Goal: Task Accomplishment & Management: Complete application form

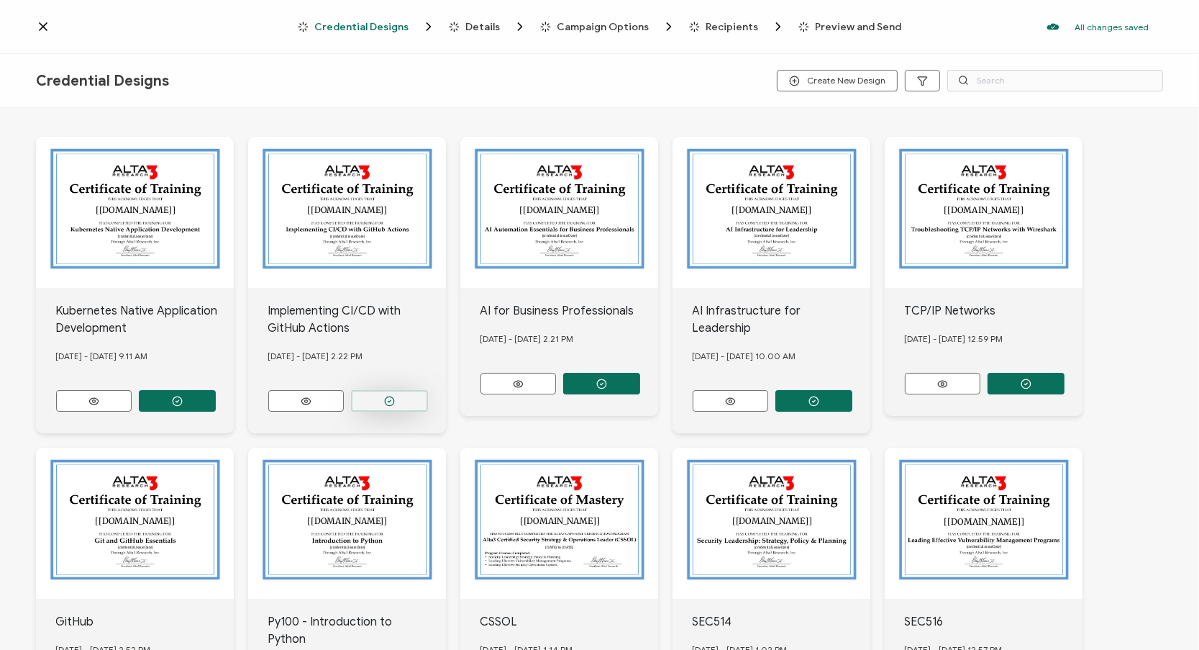
click at [385, 397] on circle "button" at bounding box center [389, 400] width 9 height 9
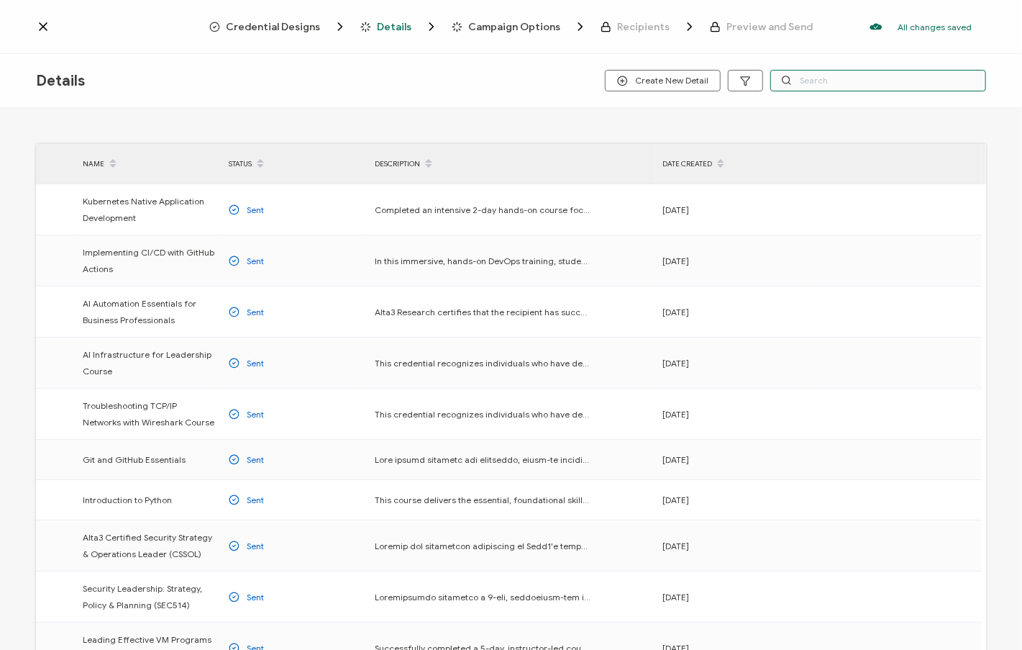
click at [827, 76] on input "text" at bounding box center [879, 81] width 216 height 22
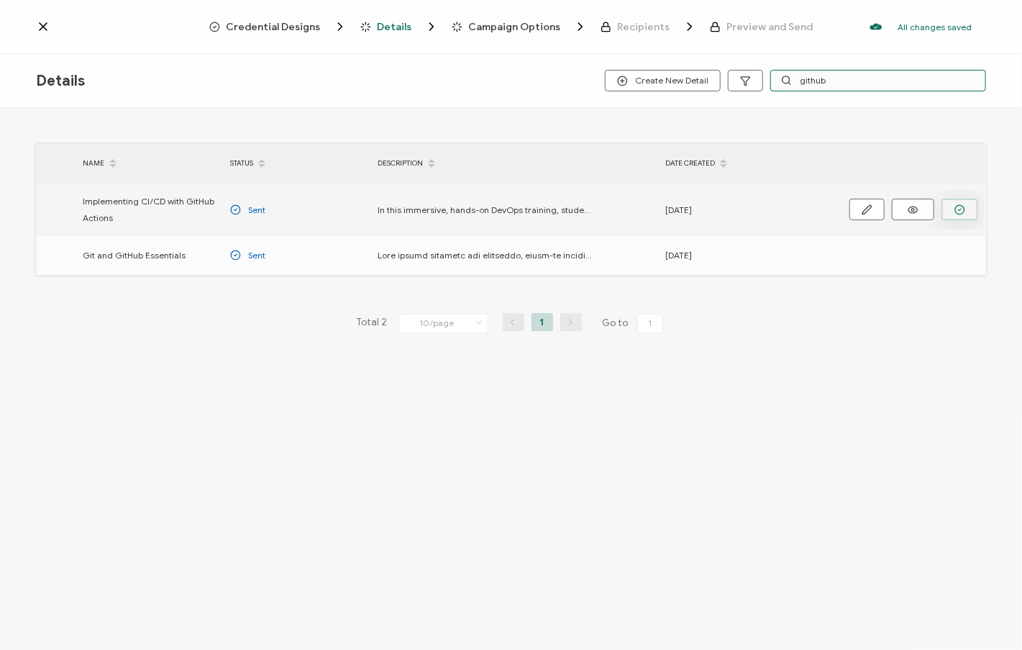
type input "github"
click at [963, 207] on icon "button" at bounding box center [960, 209] width 11 height 11
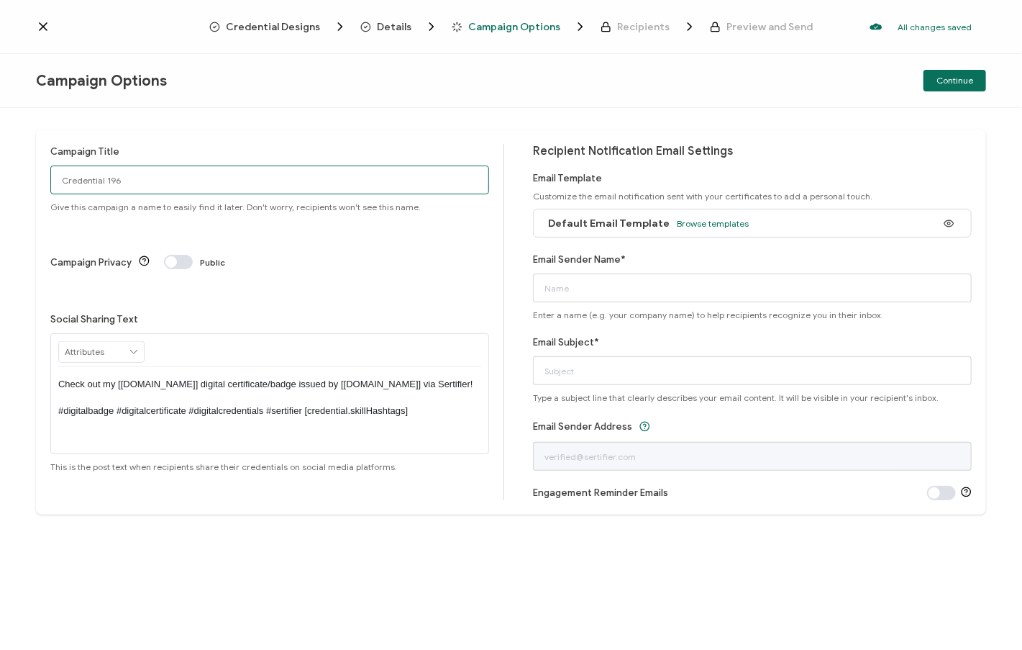
drag, startPoint x: 237, startPoint y: 181, endPoint x: 34, endPoint y: 171, distance: 203.2
click at [1, 180] on div "Campaign Title Credential 196 Give this campaign a name to easily find it later…" at bounding box center [511, 379] width 1022 height 542
type input "9/8 GitHub Actions Fitch"
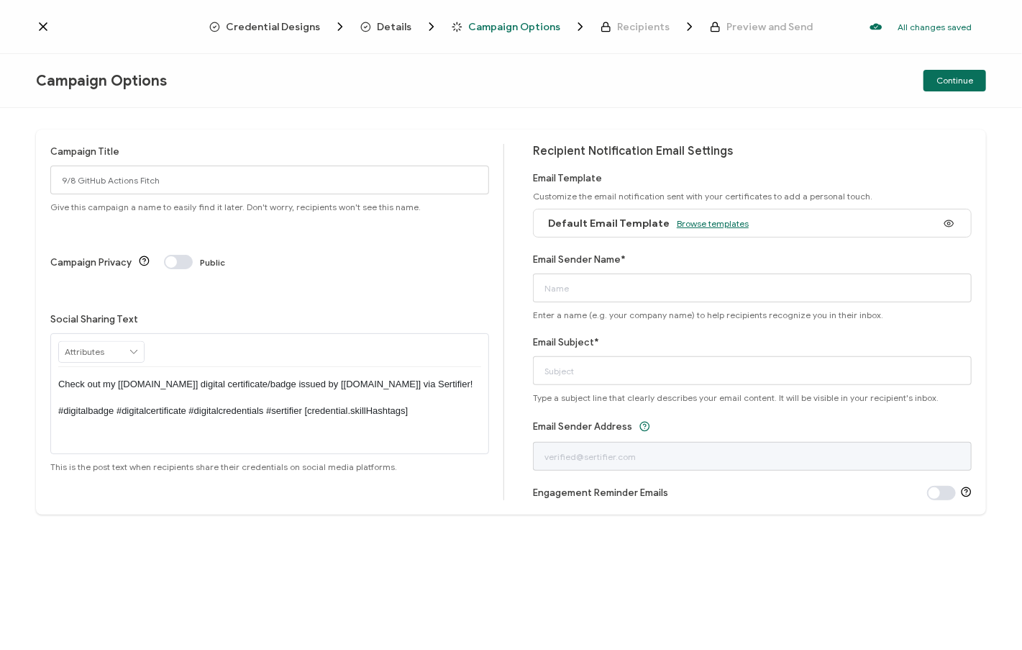
click at [689, 219] on span "Browse templates" at bounding box center [713, 223] width 72 height 11
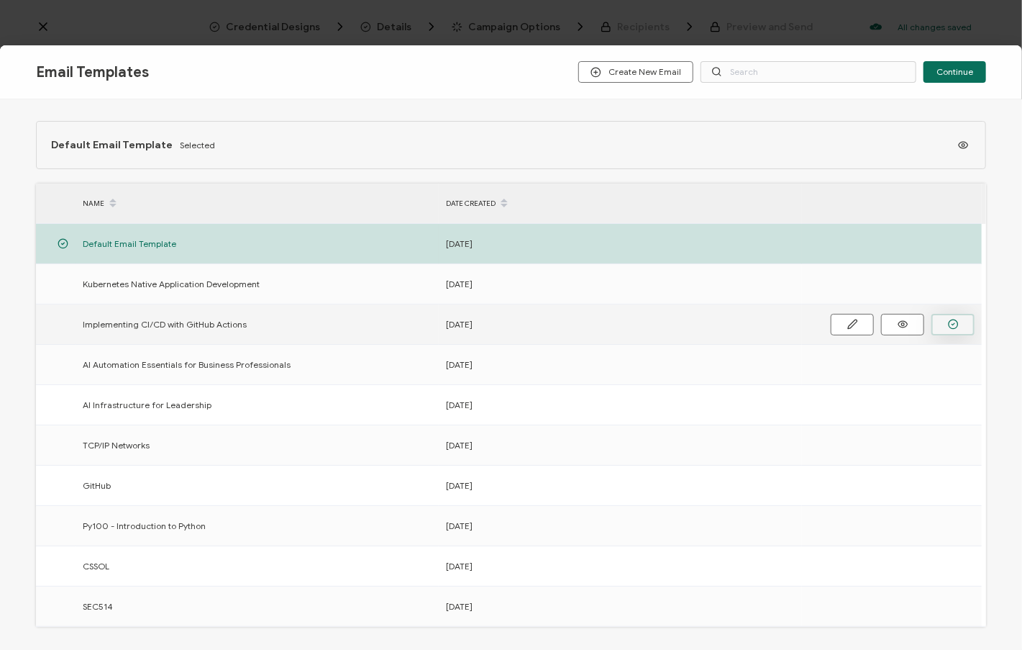
click at [951, 319] on icon "button" at bounding box center [953, 324] width 11 height 11
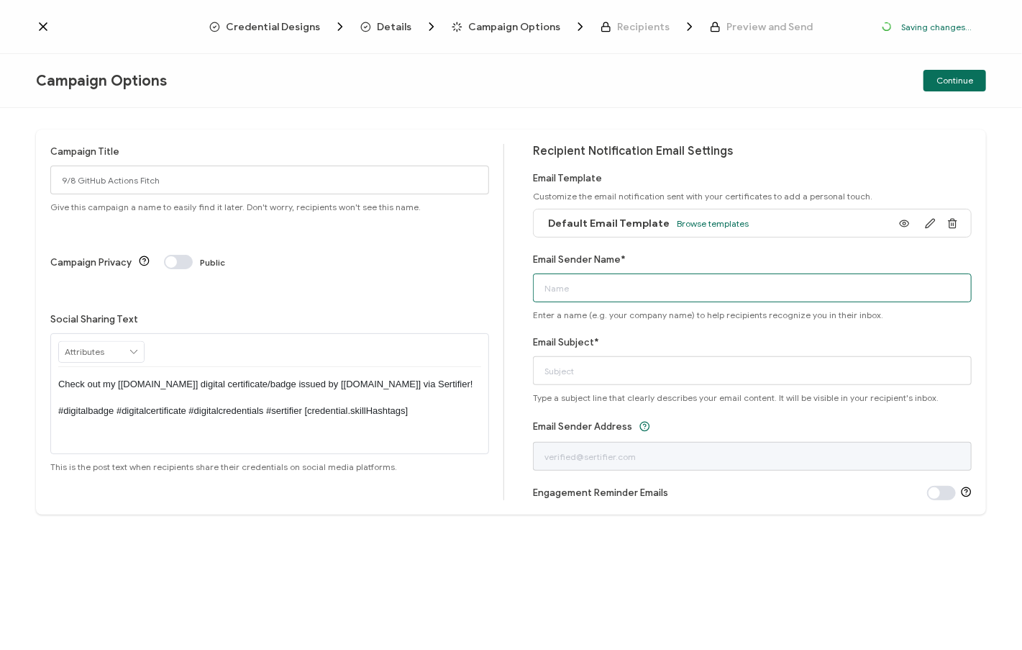
click at [745, 282] on input "Email Sender Name*" at bounding box center [752, 287] width 439 height 29
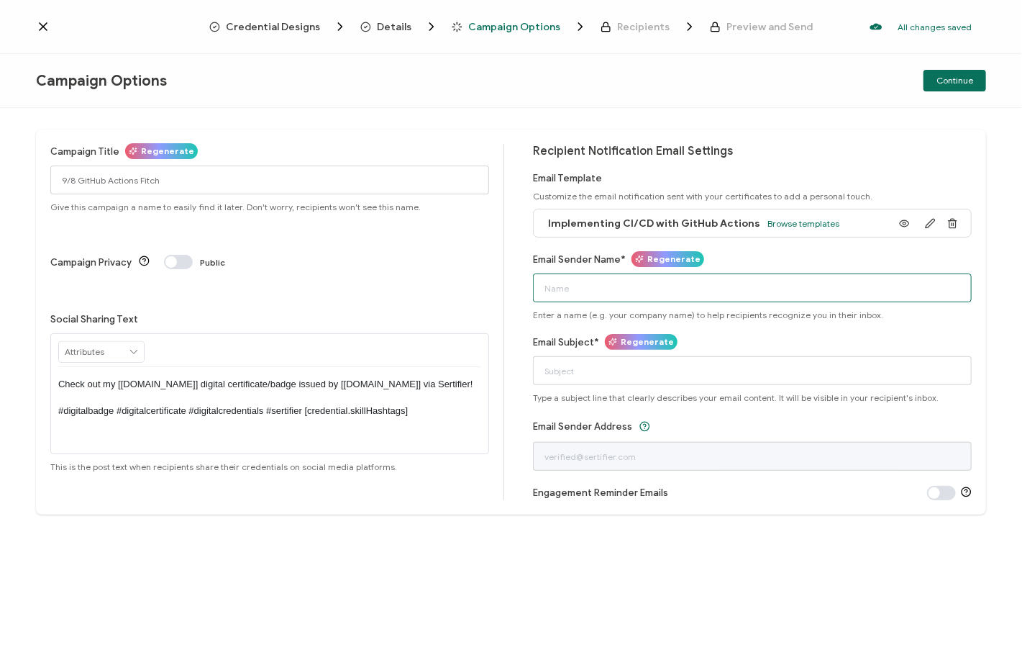
click at [743, 282] on input "Email Sender Name*" at bounding box center [752, 287] width 439 height 29
type input "Alta3 Research"
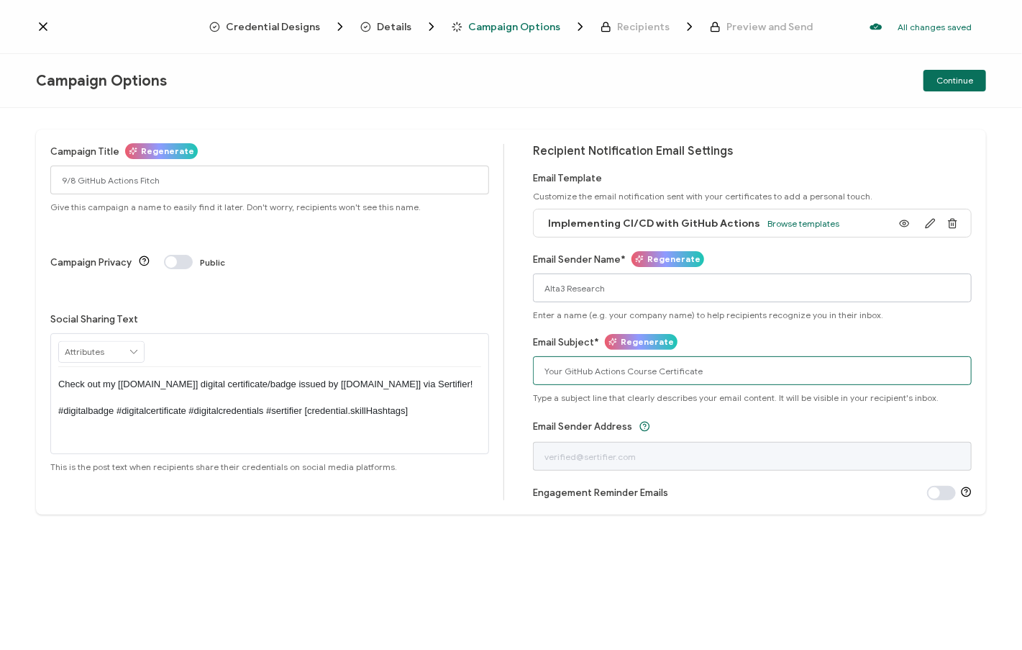
type input "Your GitHub Actions Course Certificate"
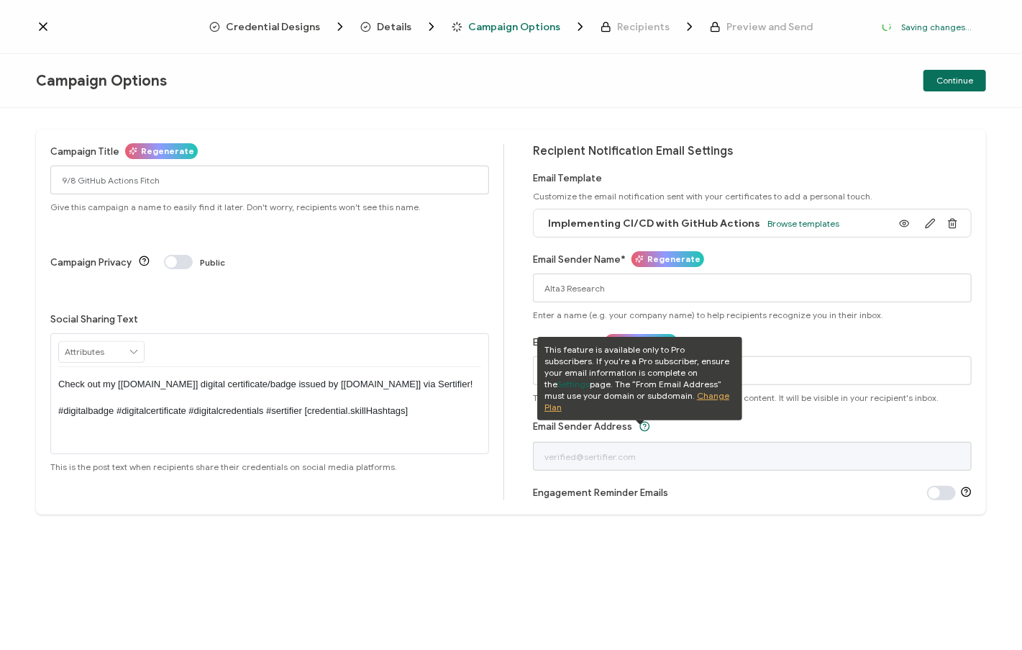
click at [681, 113] on div "Campaign Title Regenerate 9/8 GitHub Actions Fitch Give this campaign a name to…" at bounding box center [511, 379] width 1022 height 542
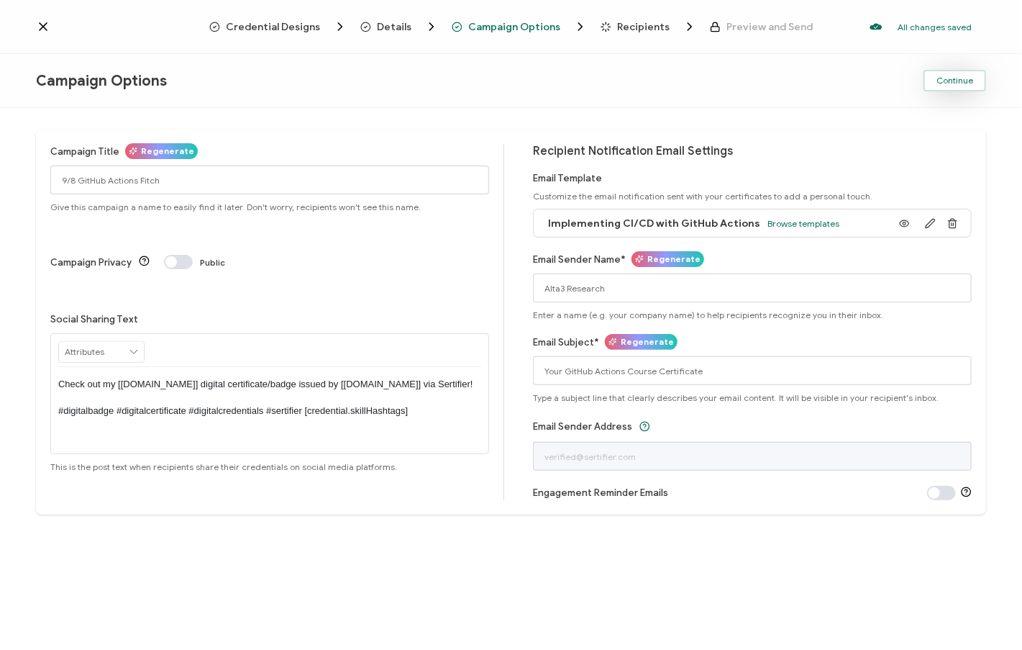
click at [966, 84] on span "Continue" at bounding box center [955, 80] width 37 height 9
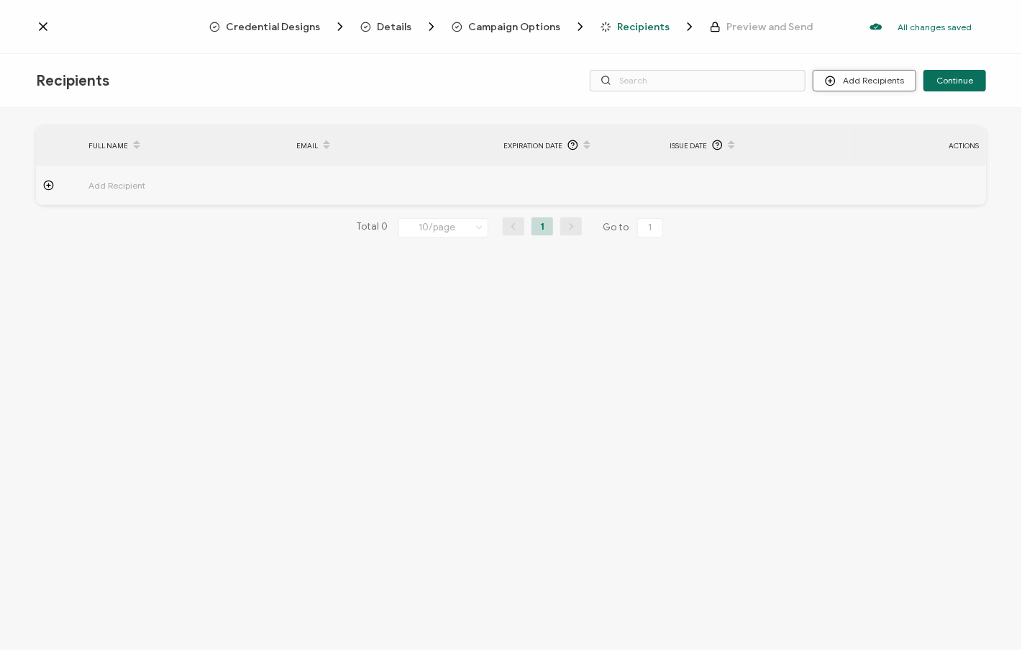
click at [875, 80] on button "Add Recipients" at bounding box center [865, 81] width 104 height 22
click at [876, 121] on span "Upload Recipients" at bounding box center [885, 119] width 73 height 11
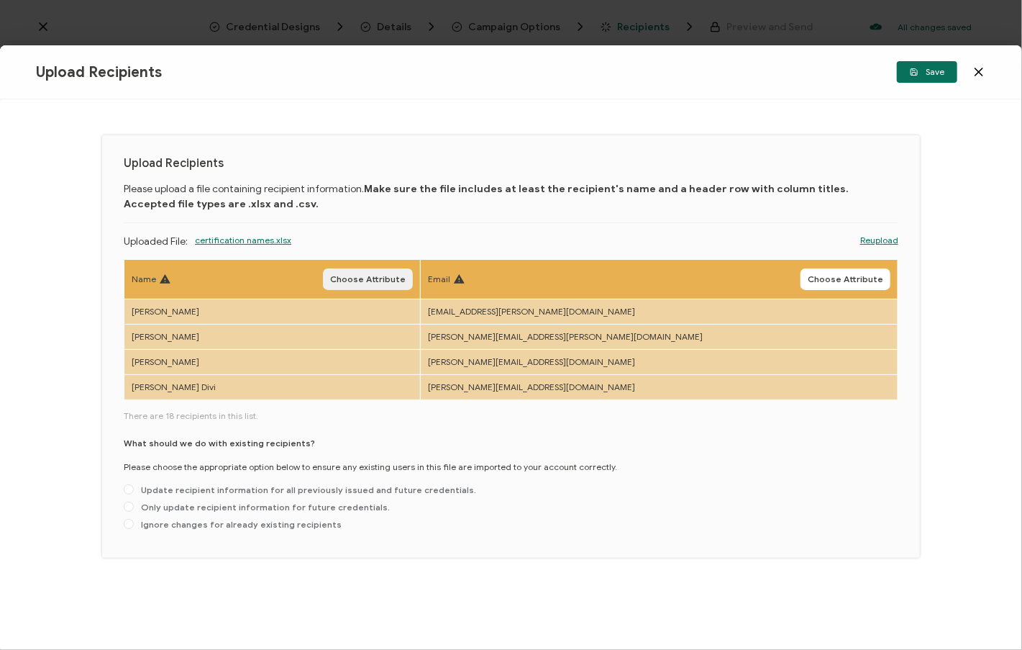
click at [406, 278] on span "Choose Attribute" at bounding box center [368, 279] width 76 height 9
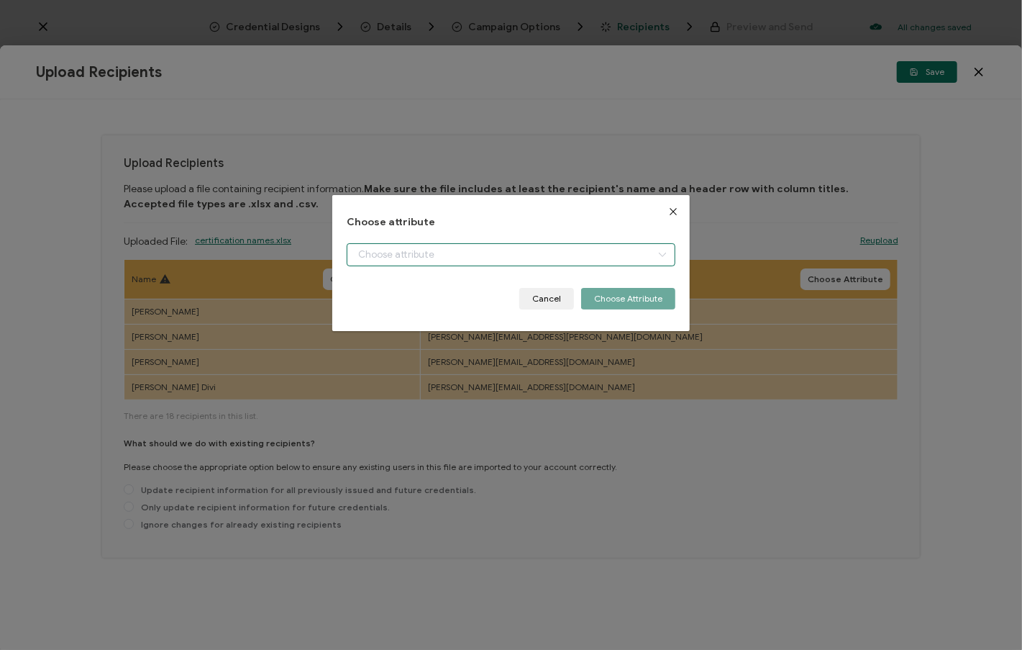
click at [451, 260] on input "dialog" at bounding box center [511, 254] width 329 height 23
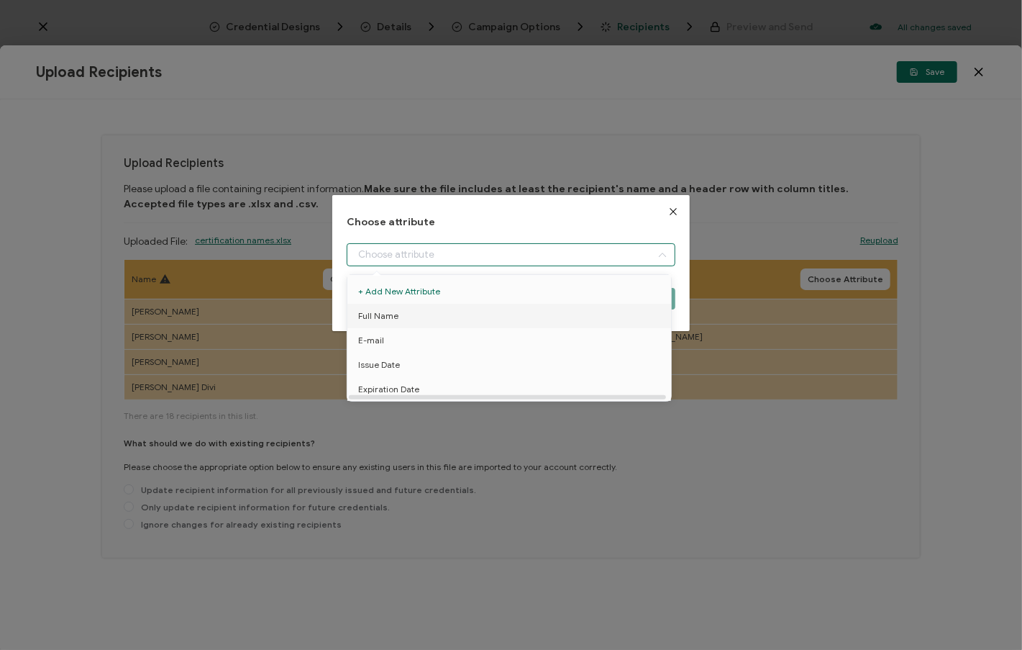
click at [436, 312] on li "Full Name" at bounding box center [512, 316] width 336 height 24
type input "Full Name"
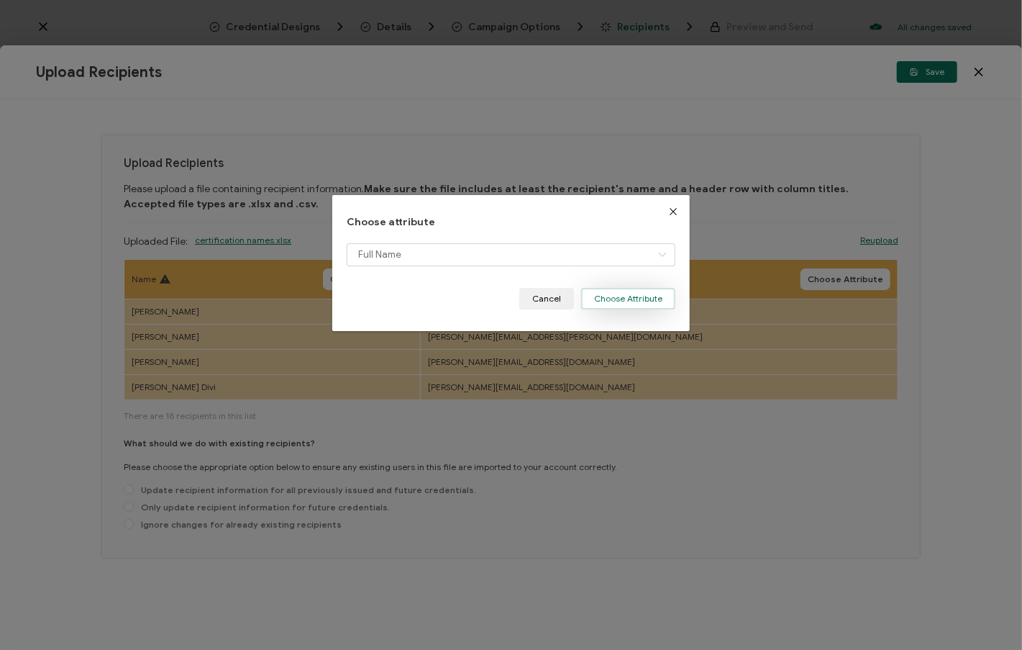
click at [603, 299] on button "Choose Attribute" at bounding box center [628, 299] width 94 height 22
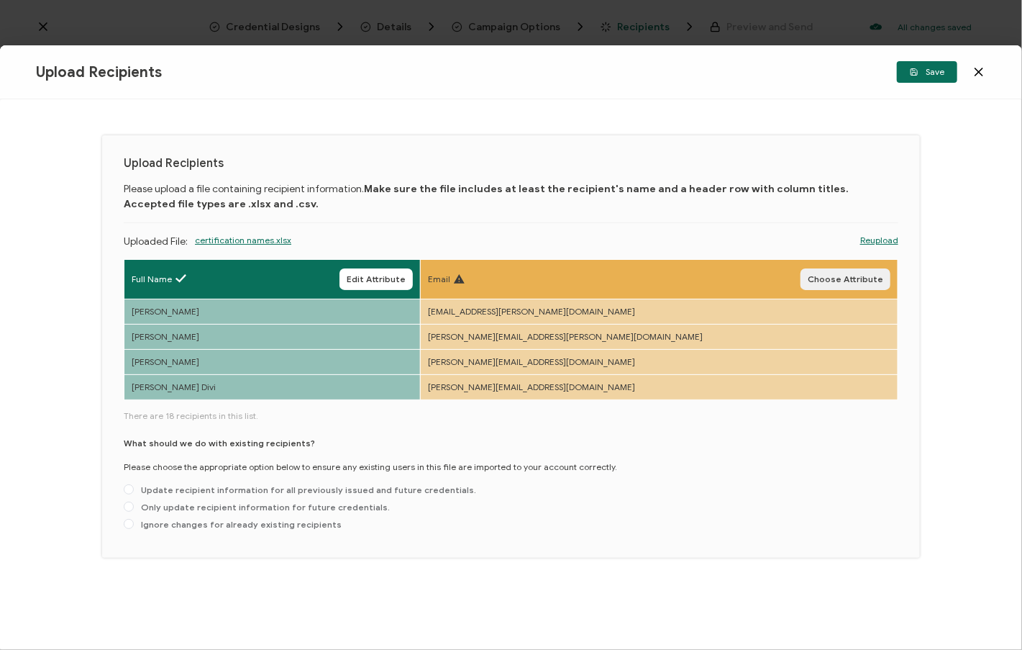
click at [868, 277] on span "Choose Attribute" at bounding box center [846, 279] width 76 height 9
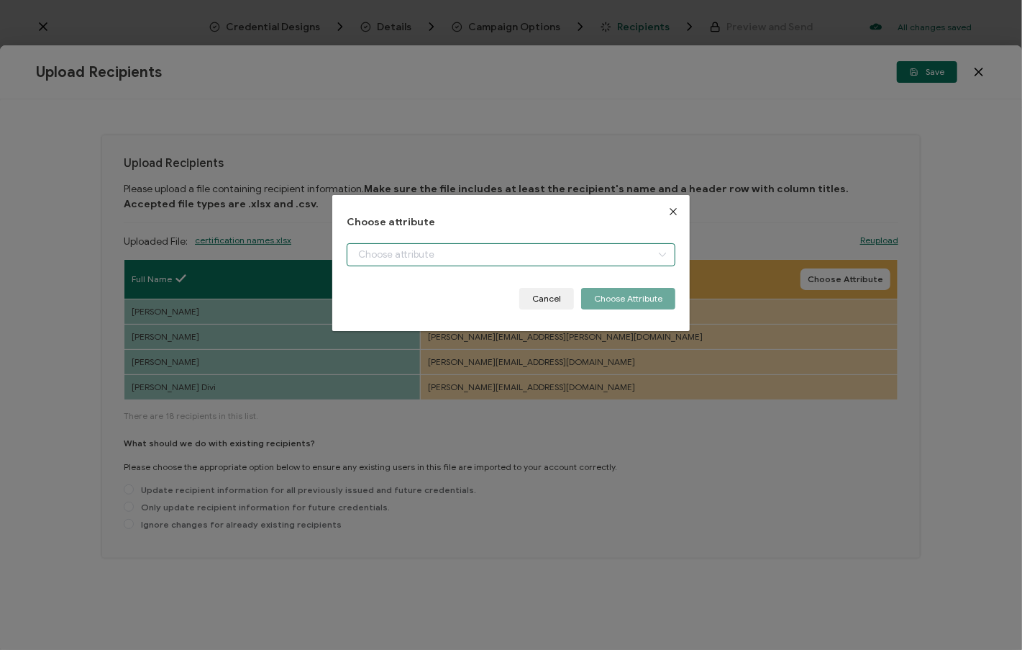
click at [614, 248] on input "dialog" at bounding box center [511, 254] width 329 height 23
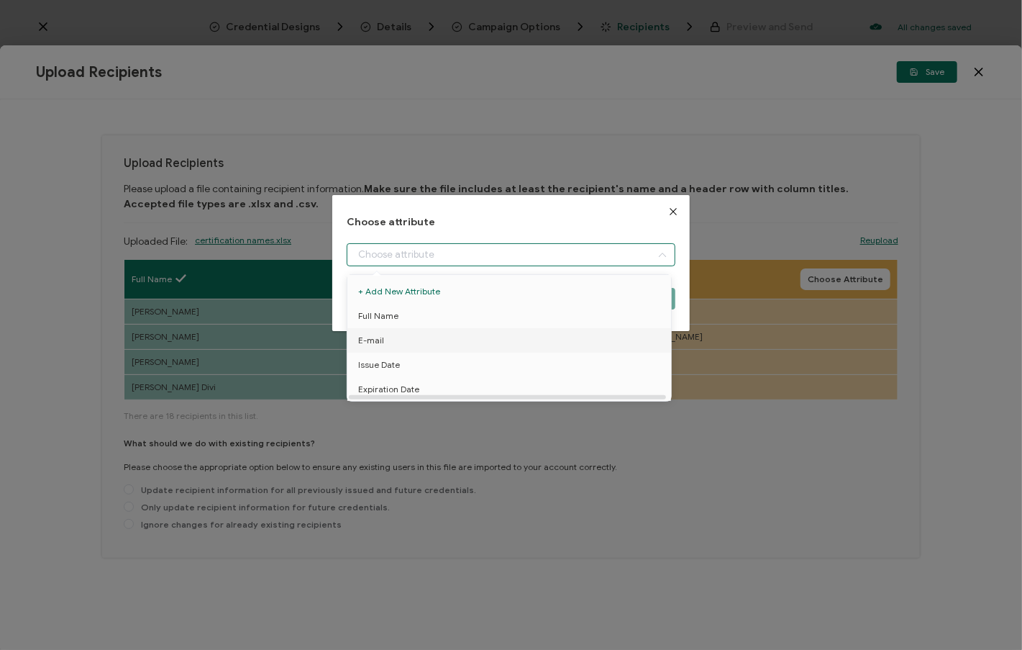
click at [609, 348] on li "E-mail" at bounding box center [512, 340] width 336 height 24
type input "E-mail"
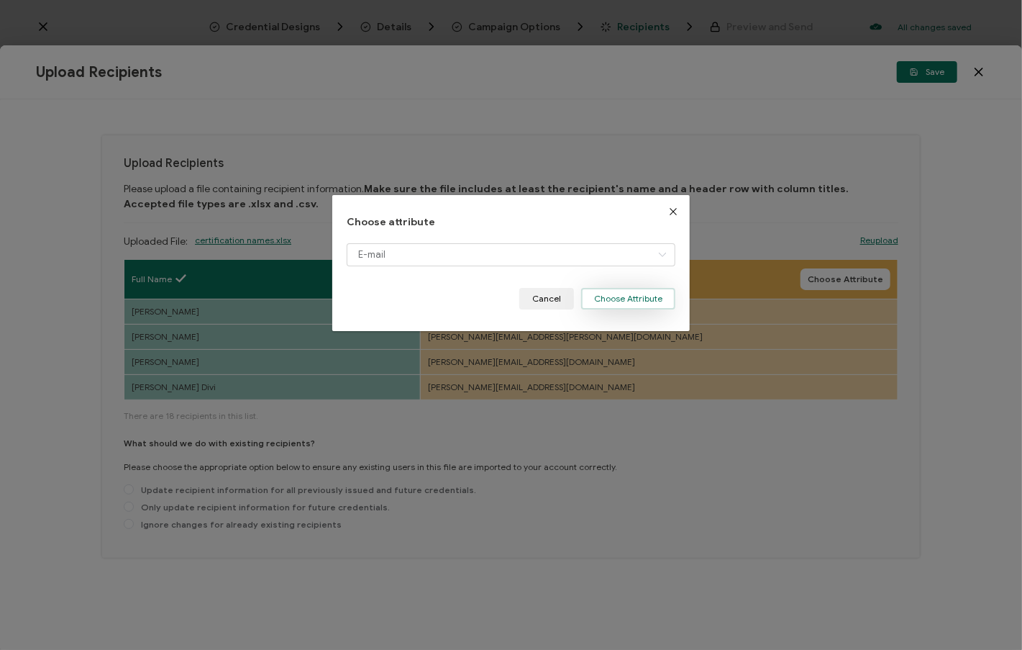
click at [631, 293] on button "Choose Attribute" at bounding box center [628, 299] width 94 height 22
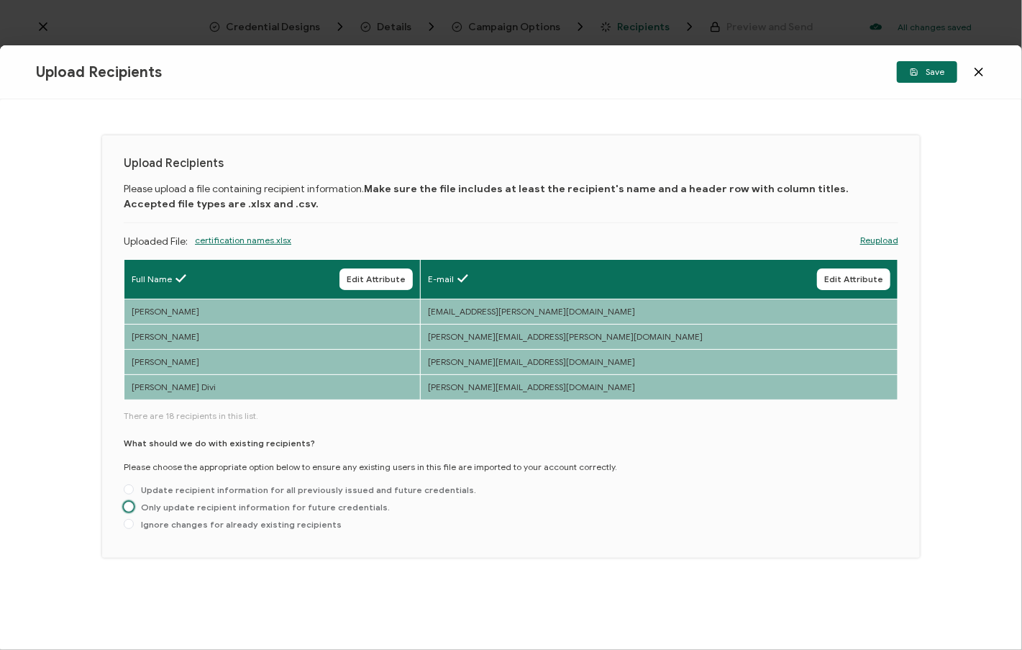
click at [336, 505] on span "Only update recipient information for future credentials." at bounding box center [262, 506] width 256 height 11
click at [134, 505] on input "Only update recipient information for future credentials." at bounding box center [129, 507] width 10 height 12
radio input "true"
click at [935, 71] on span "Save" at bounding box center [927, 72] width 35 height 9
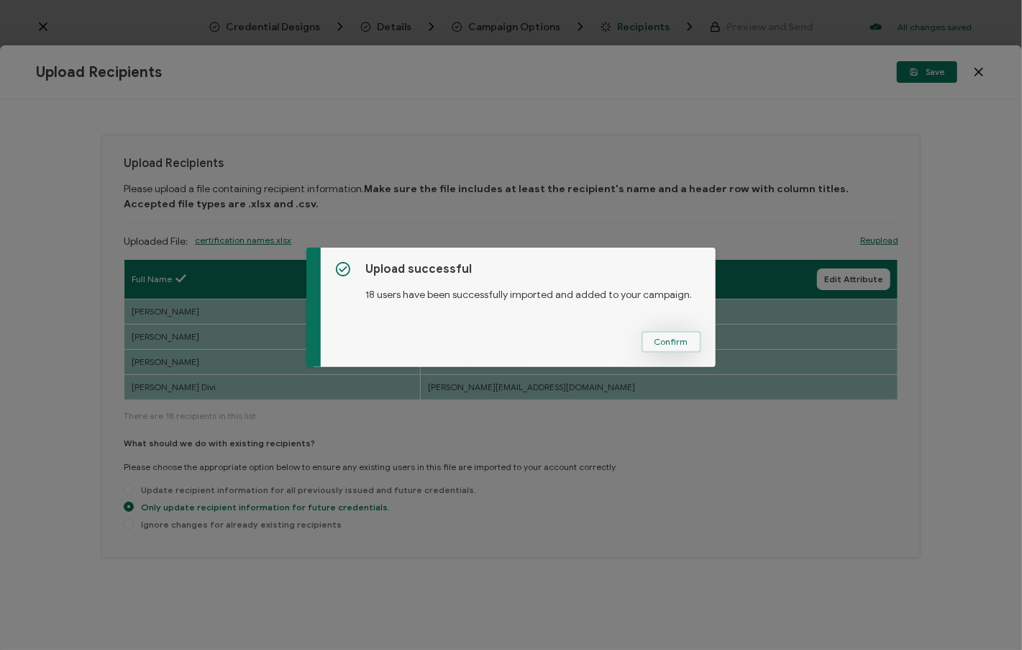
click at [668, 337] on span "Confirm" at bounding box center [672, 341] width 34 height 9
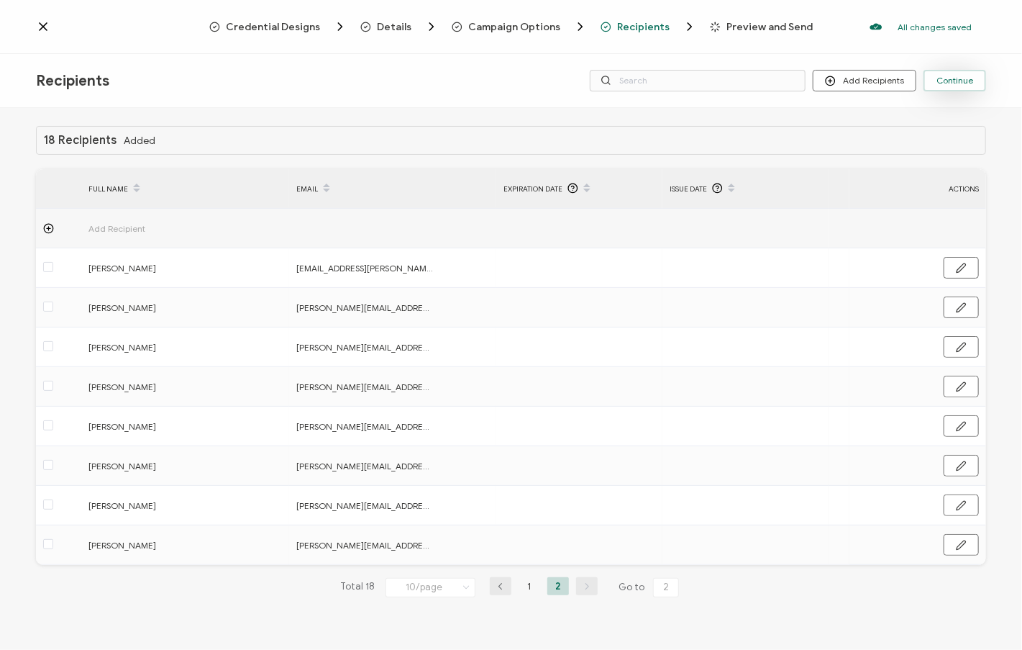
click at [954, 84] on span "Continue" at bounding box center [955, 80] width 37 height 9
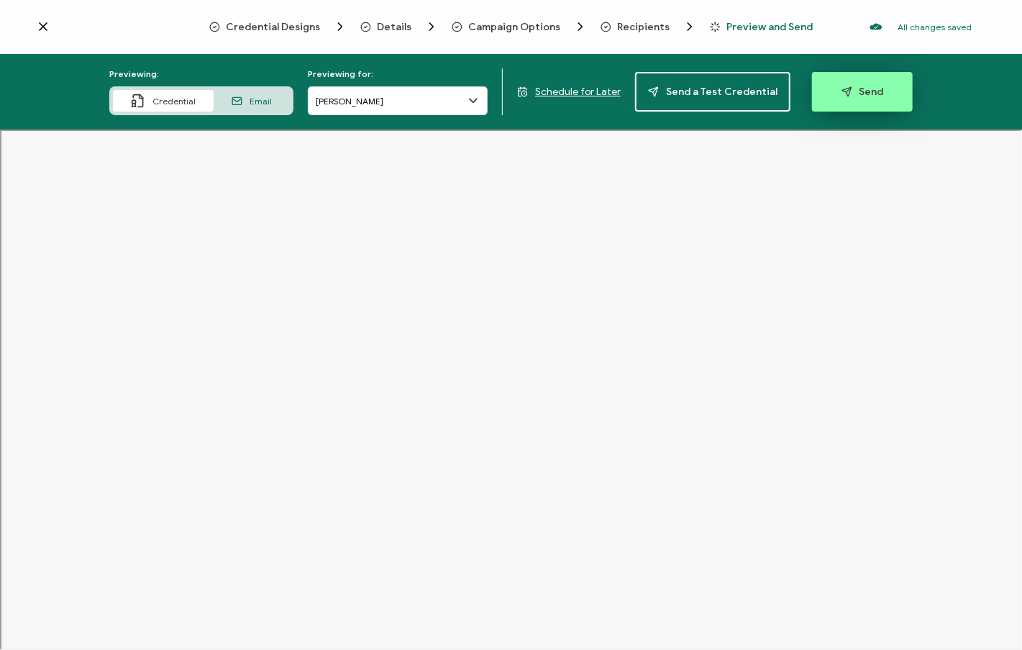
click at [860, 93] on span "Send" at bounding box center [863, 91] width 42 height 11
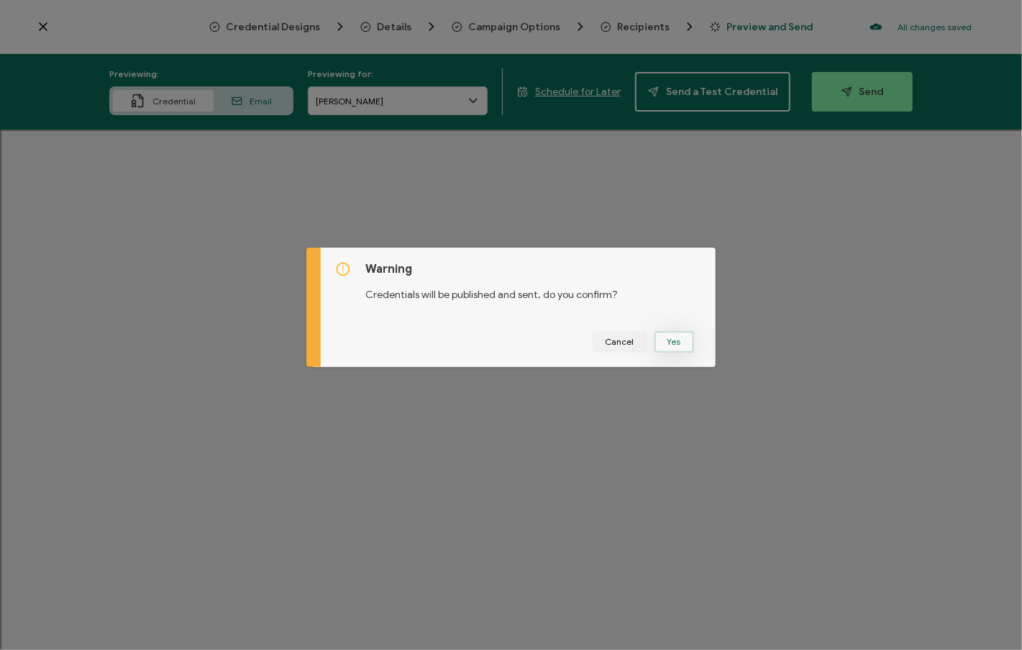
click at [671, 340] on button "Yes" at bounding box center [675, 342] width 40 height 22
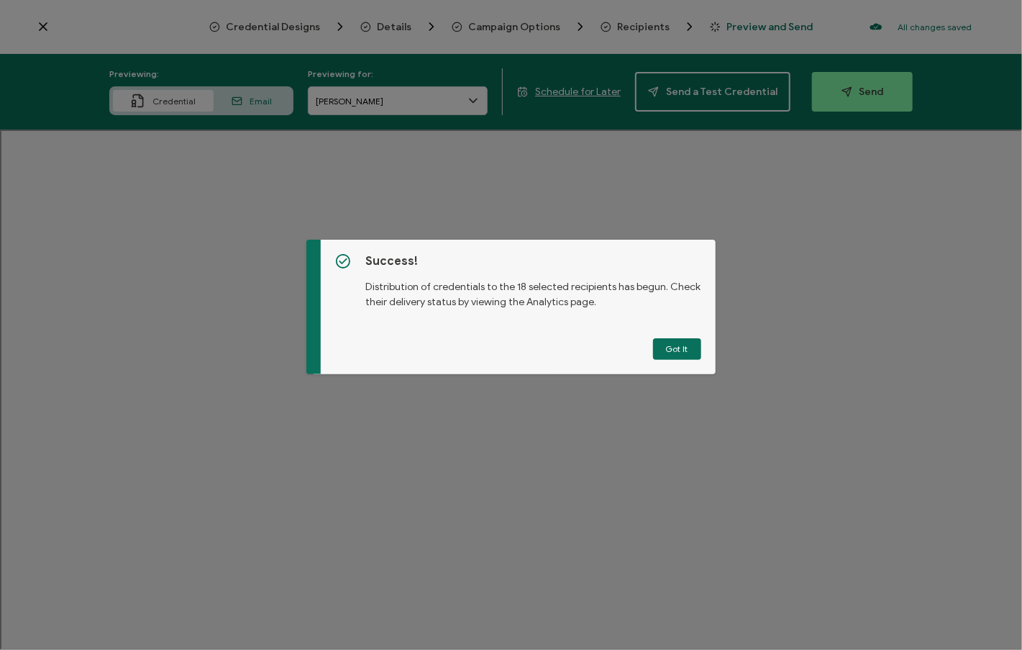
click at [678, 346] on button "Got It" at bounding box center [677, 349] width 48 height 22
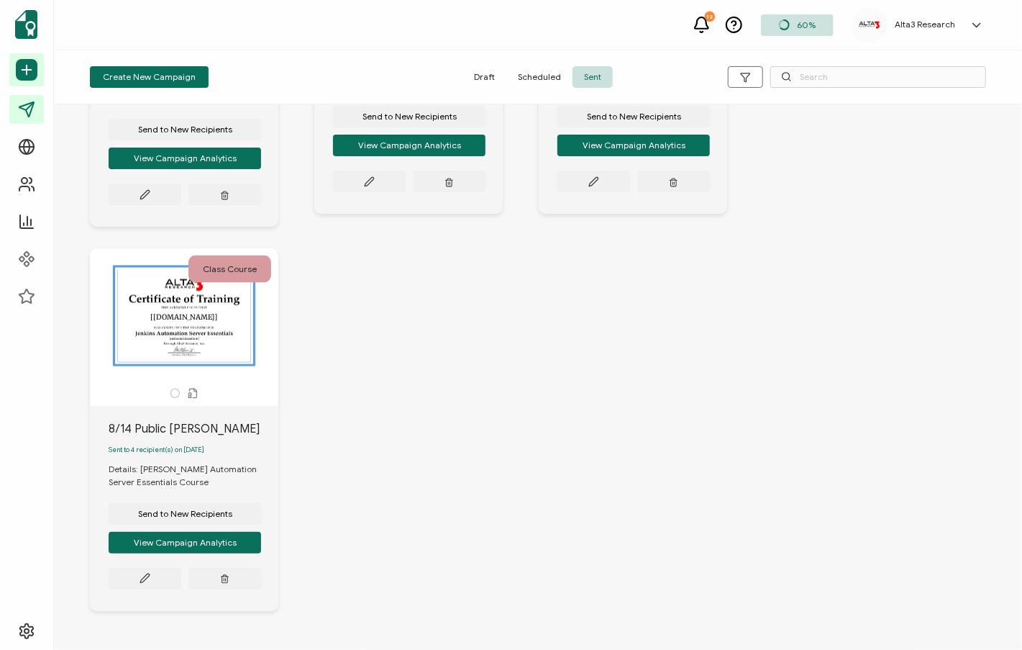
scroll to position [1109, 0]
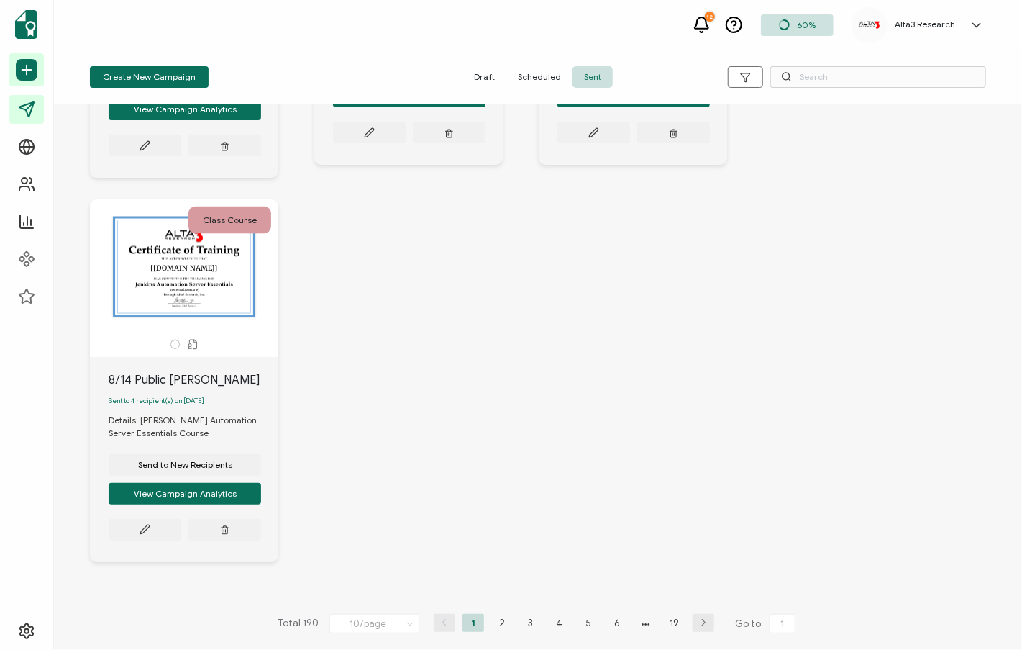
click at [525, 75] on span "Scheduled" at bounding box center [540, 77] width 66 height 22
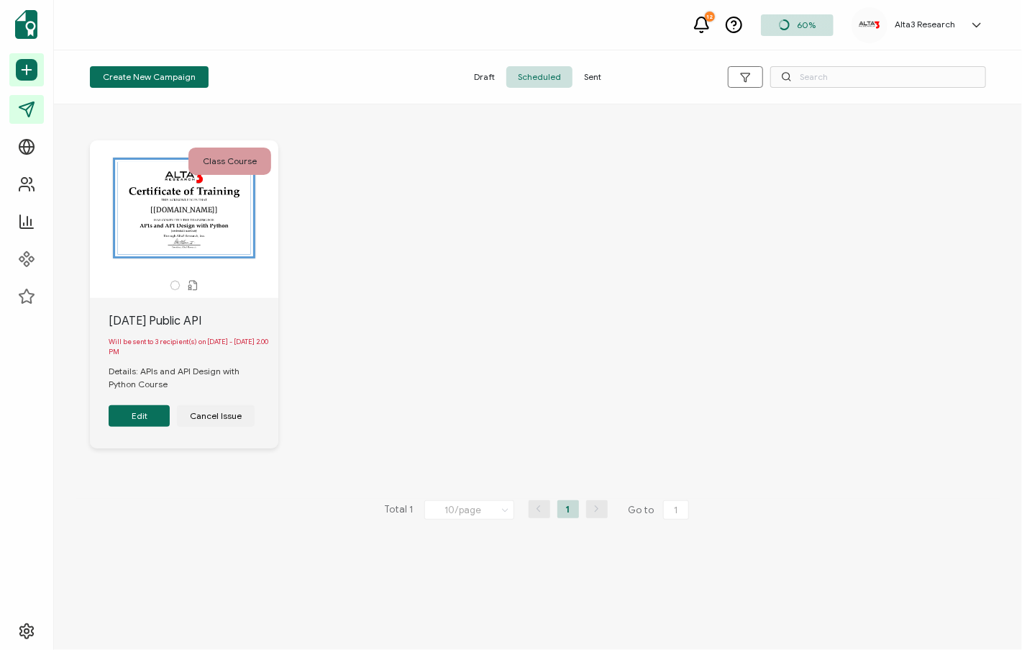
click at [488, 73] on span "Draft" at bounding box center [485, 77] width 44 height 22
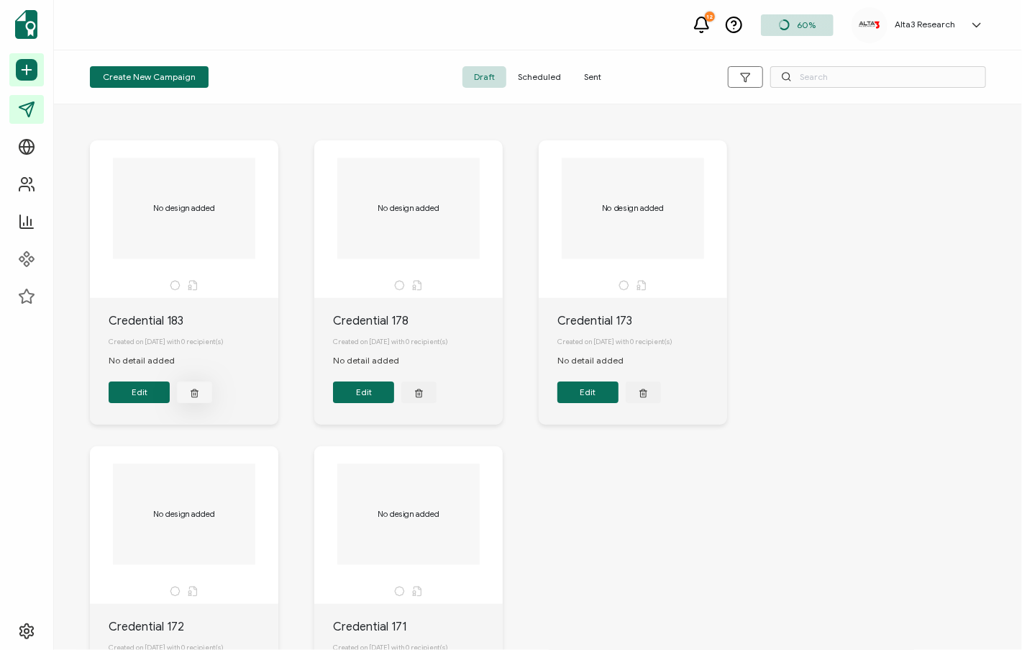
click at [196, 398] on icon "button" at bounding box center [194, 392] width 9 height 11
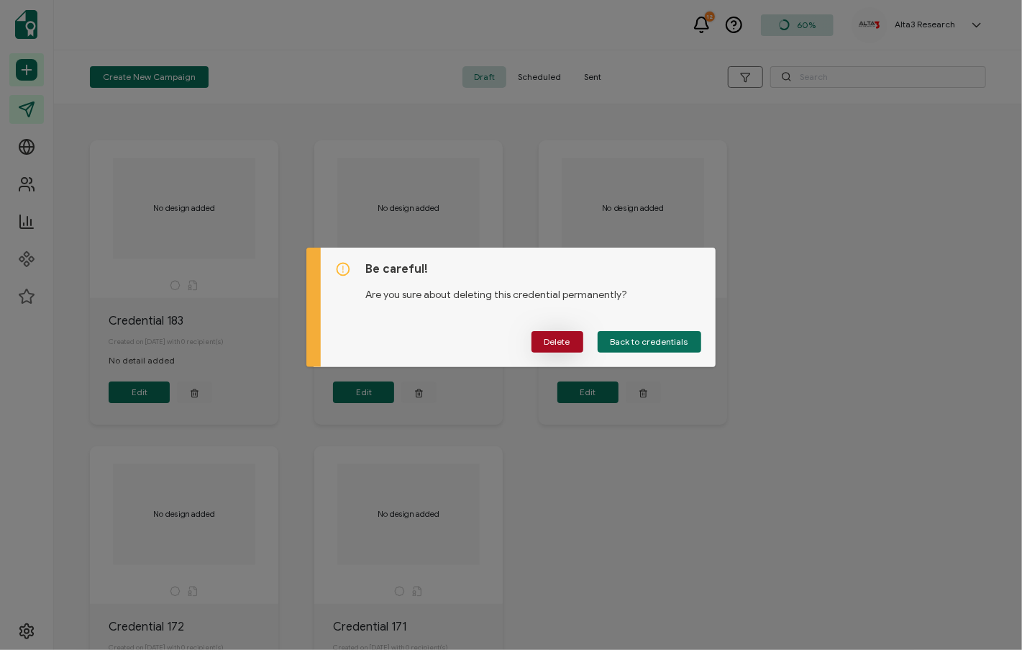
click at [558, 337] on span "Delete" at bounding box center [558, 341] width 26 height 9
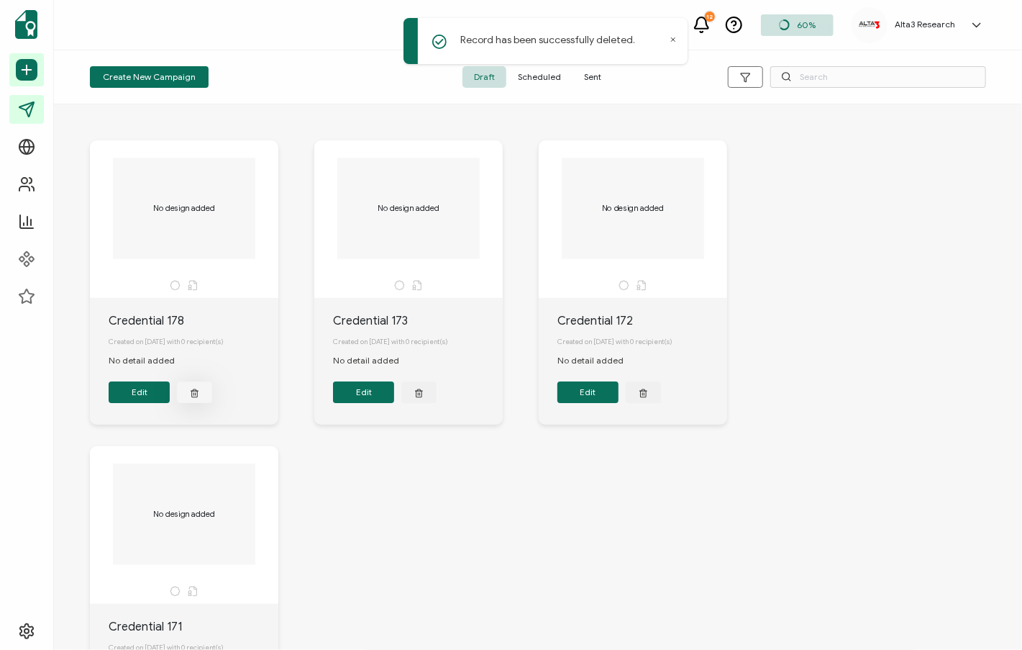
click at [190, 391] on icon "button" at bounding box center [194, 392] width 9 height 11
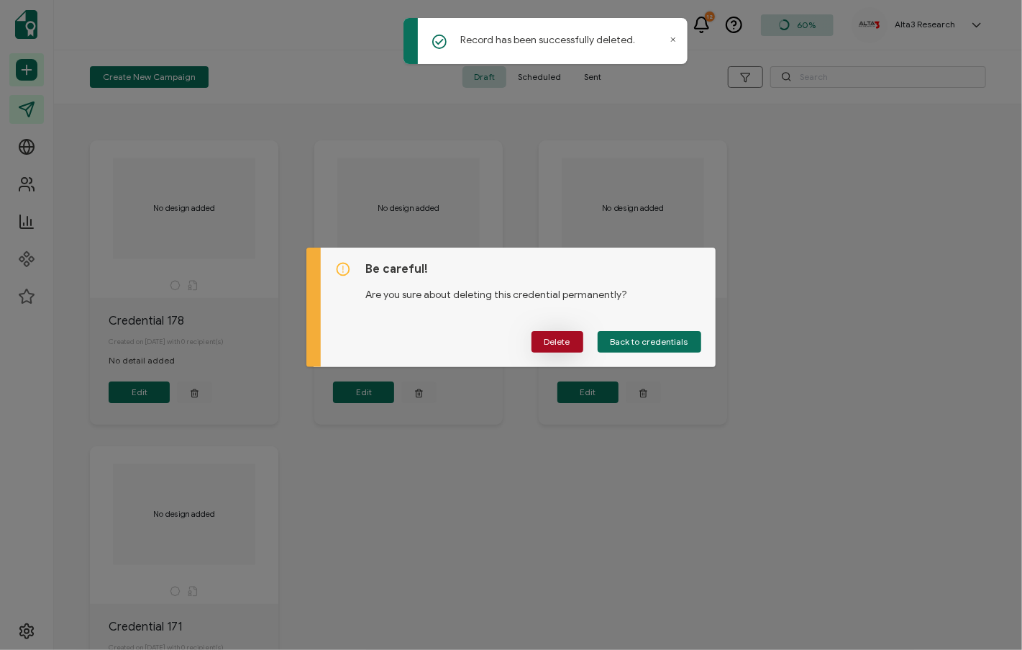
click at [558, 340] on span "Delete" at bounding box center [558, 341] width 26 height 9
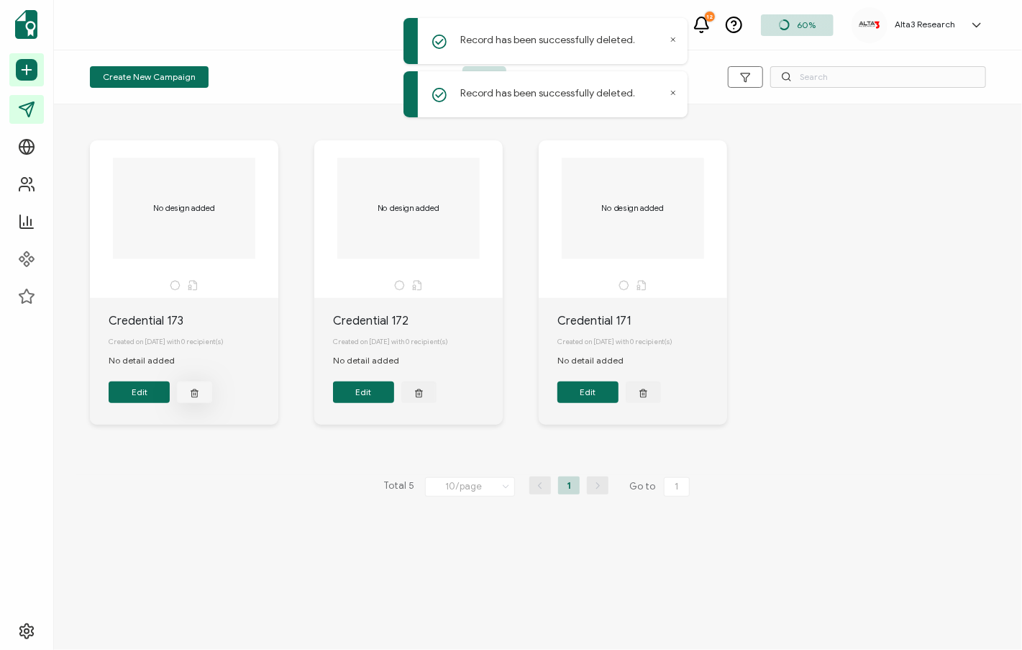
click at [196, 393] on icon "button" at bounding box center [194, 392] width 9 height 11
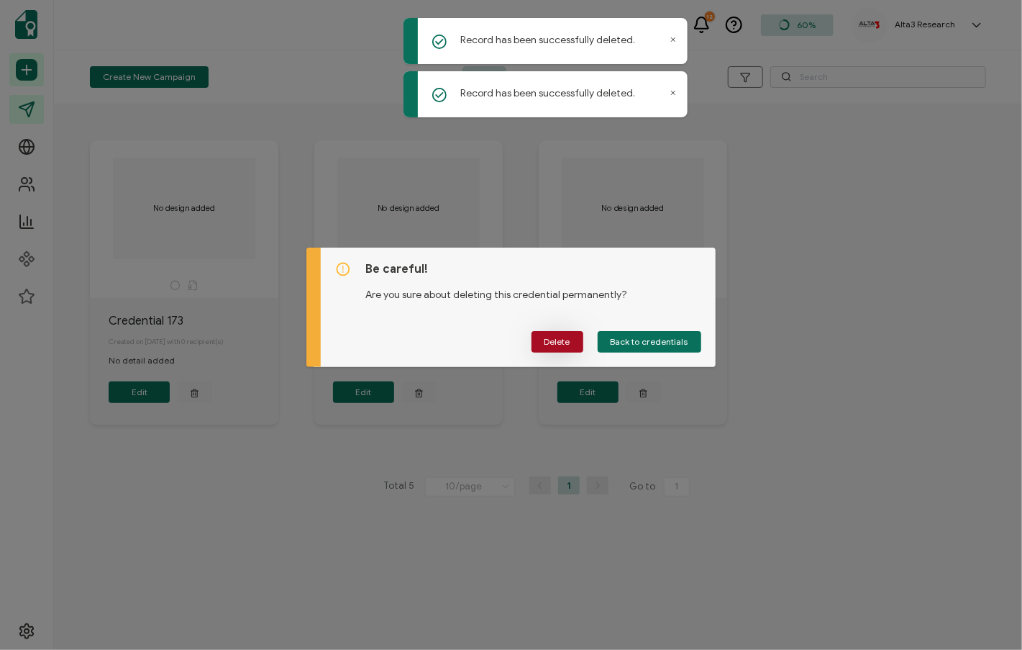
click at [565, 339] on span "Delete" at bounding box center [558, 341] width 26 height 9
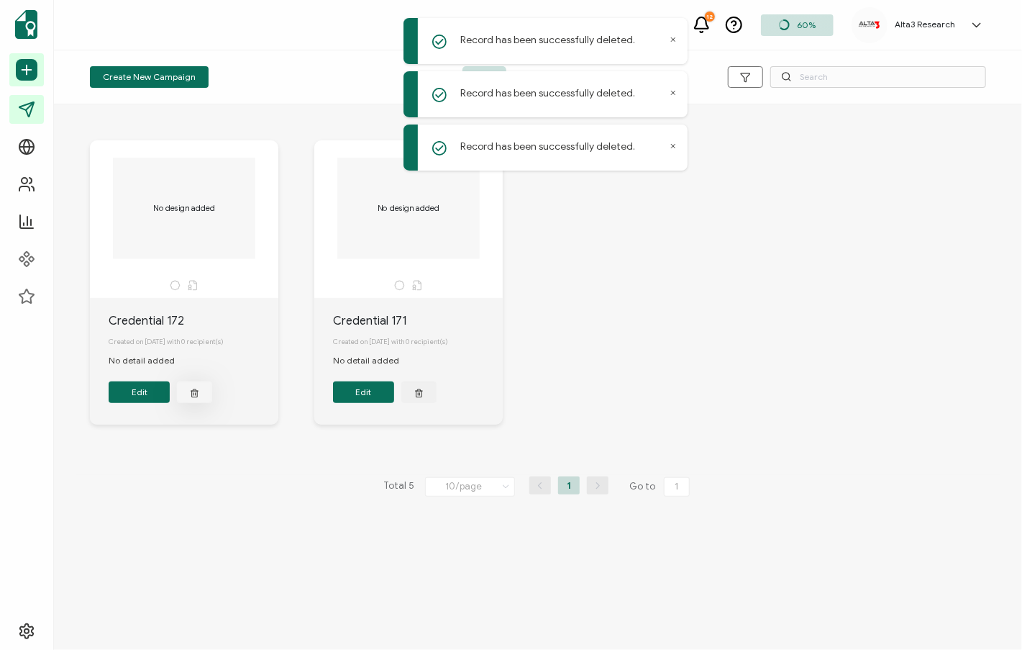
click at [196, 395] on line "button" at bounding box center [196, 394] width 0 height 2
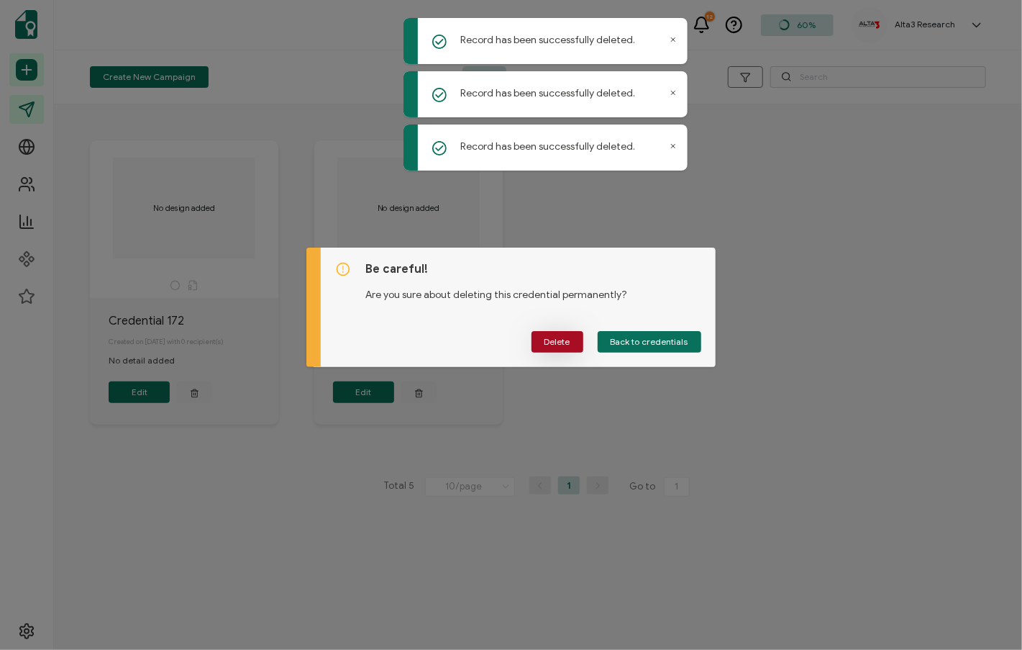
click at [557, 342] on span "Delete" at bounding box center [558, 341] width 26 height 9
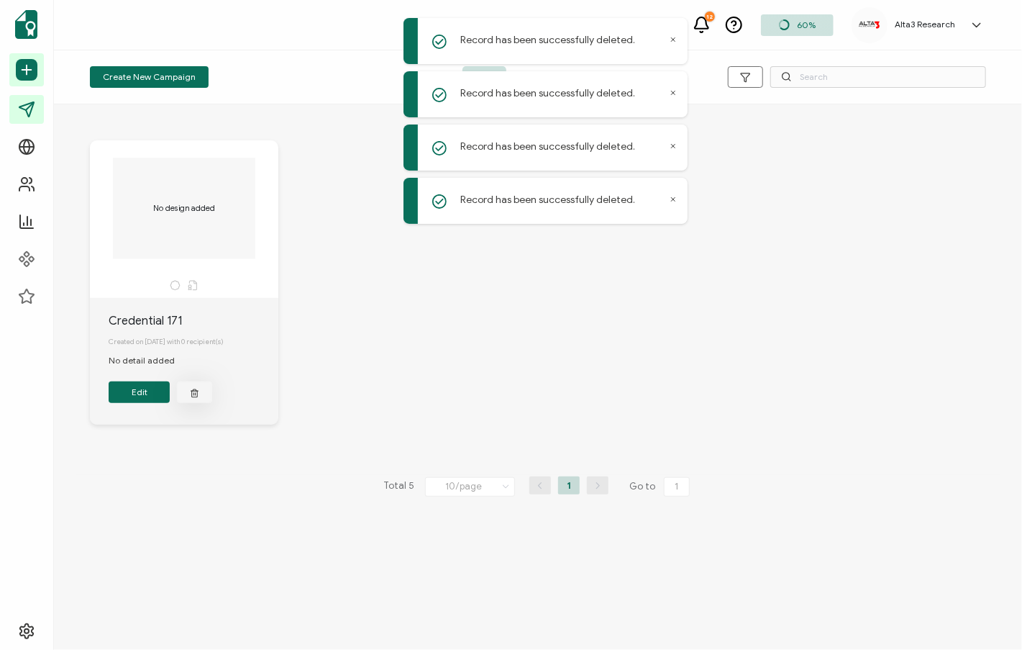
click at [196, 395] on line "button" at bounding box center [196, 394] width 0 height 2
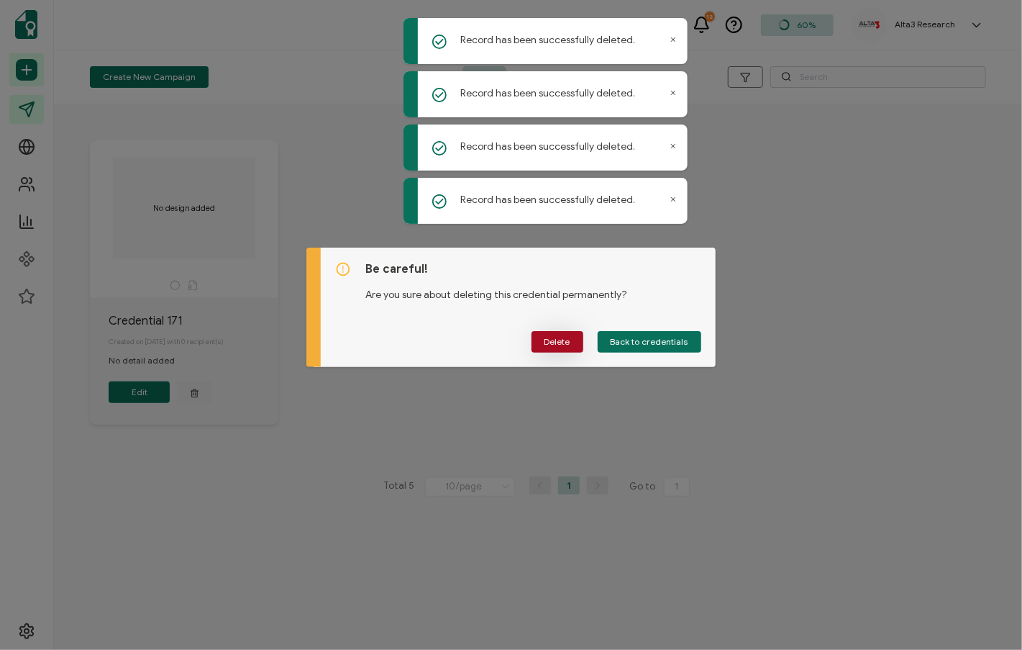
click at [566, 337] on span "Delete" at bounding box center [558, 341] width 26 height 9
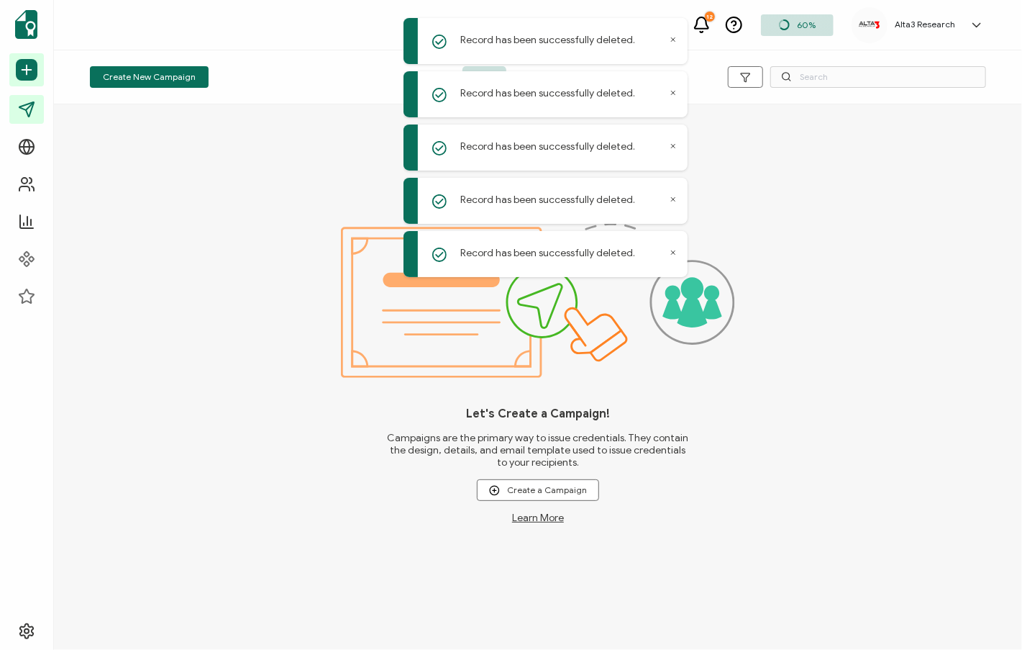
click at [673, 40] on icon at bounding box center [673, 40] width 4 height 4
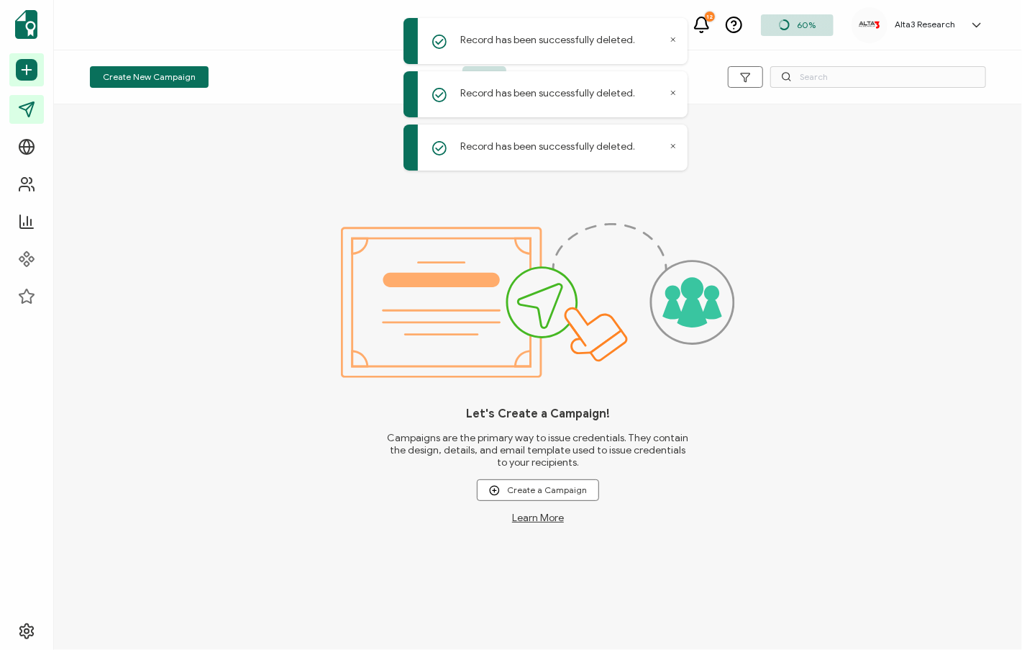
click at [672, 37] on icon at bounding box center [673, 39] width 7 height 7
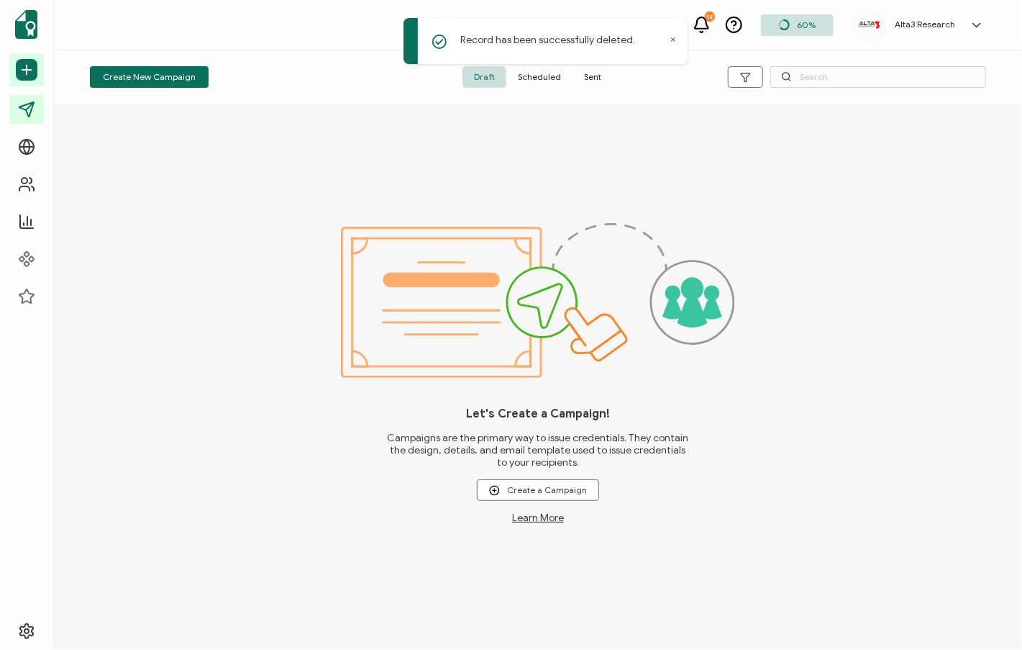
click at [674, 37] on icon at bounding box center [673, 39] width 7 height 7
click at [550, 80] on span "Scheduled" at bounding box center [540, 77] width 66 height 22
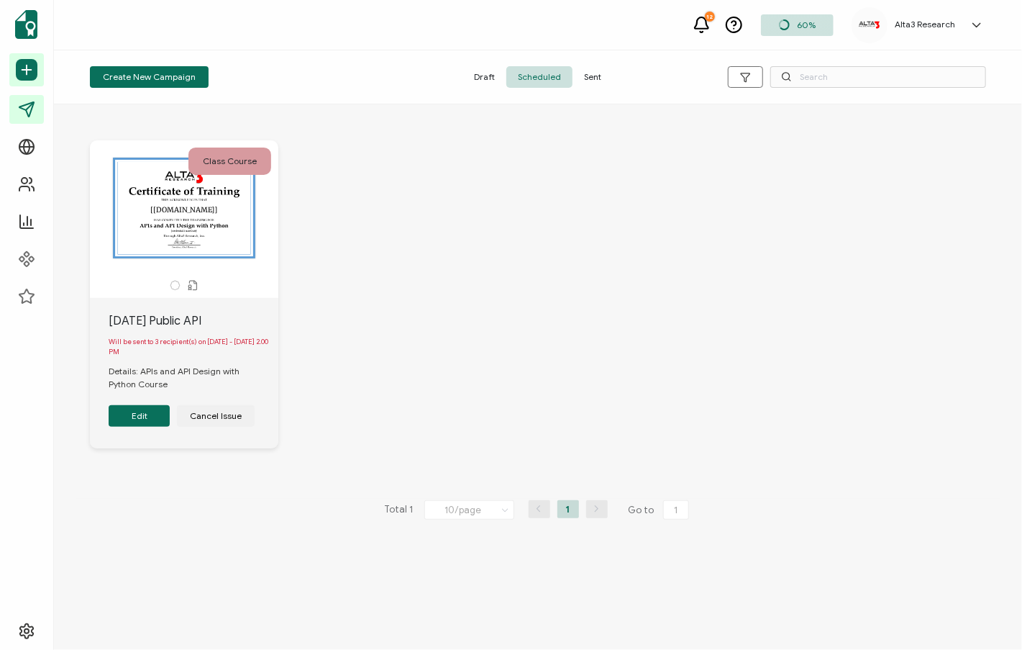
click at [586, 78] on span "Sent" at bounding box center [593, 77] width 40 height 22
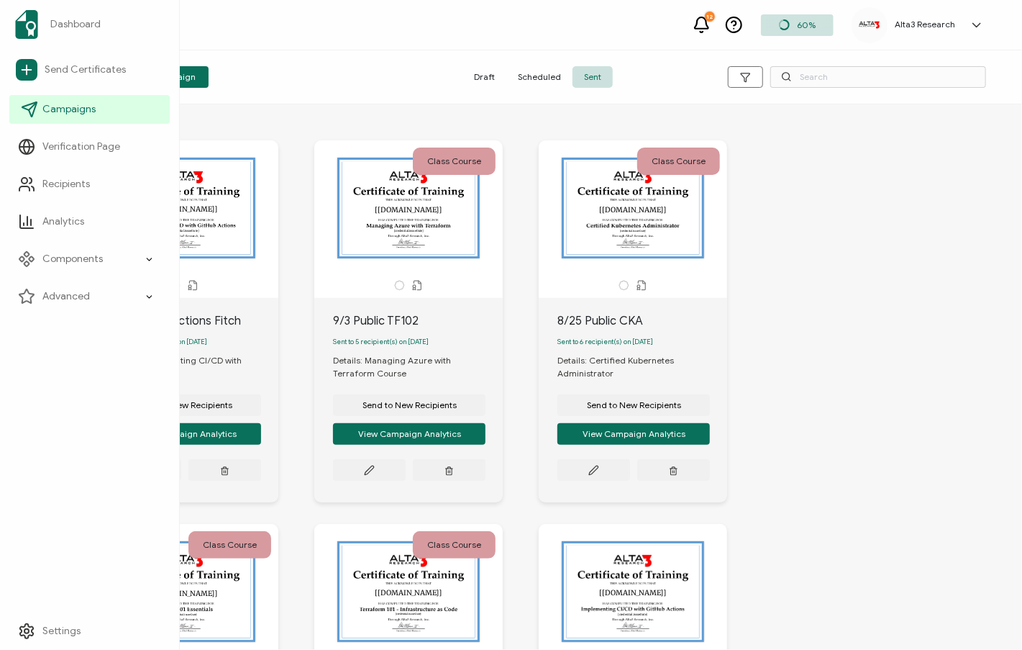
click at [59, 102] on span "Campaigns" at bounding box center [68, 109] width 53 height 14
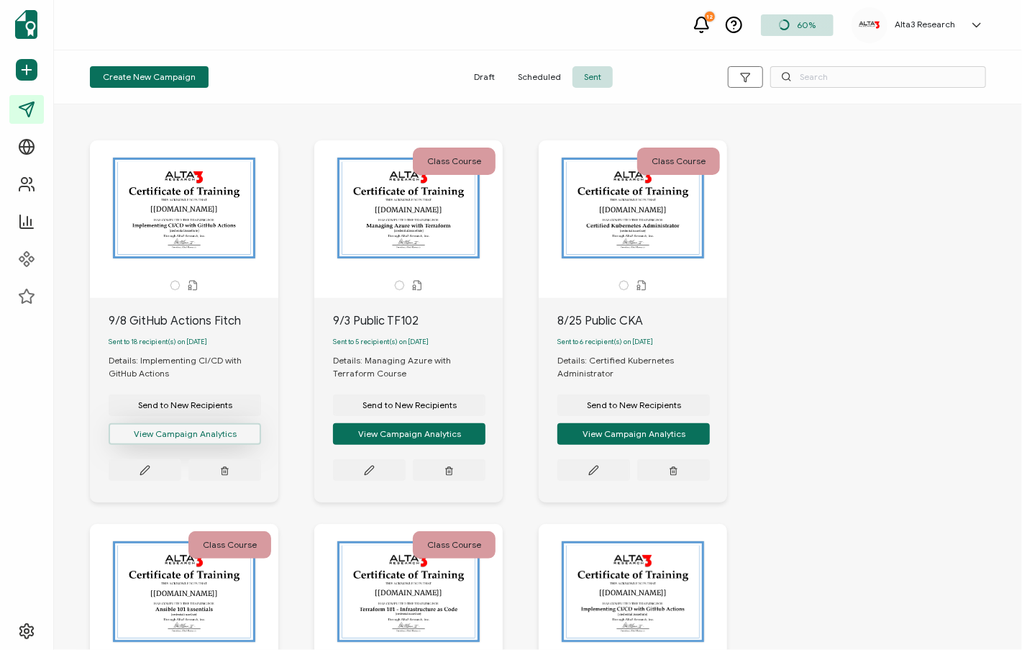
click at [205, 435] on button "View Campaign Analytics" at bounding box center [185, 434] width 153 height 22
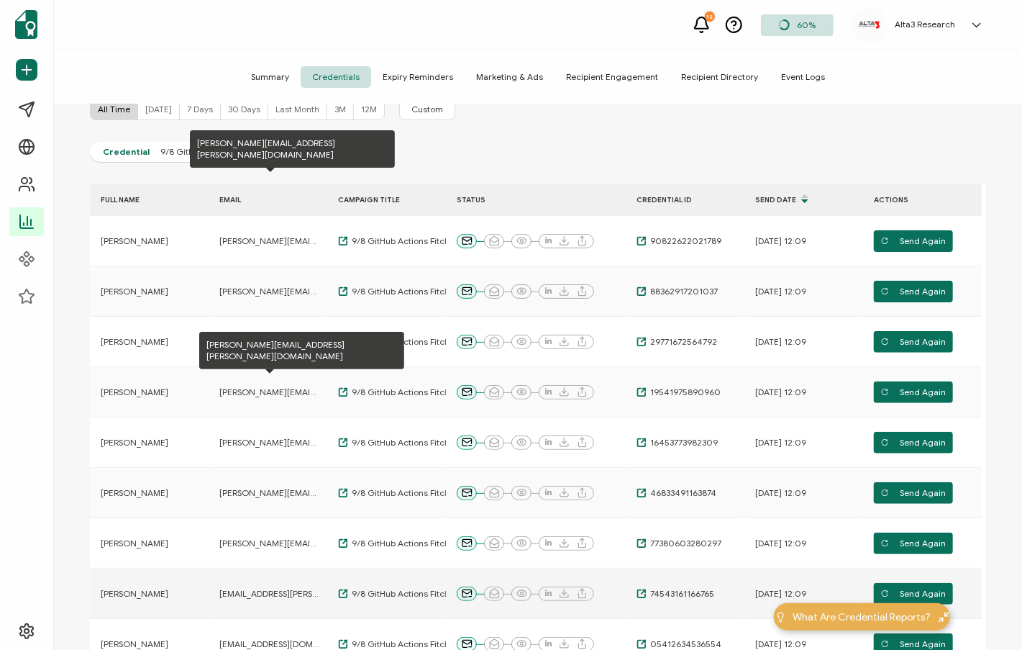
scroll to position [288, 0]
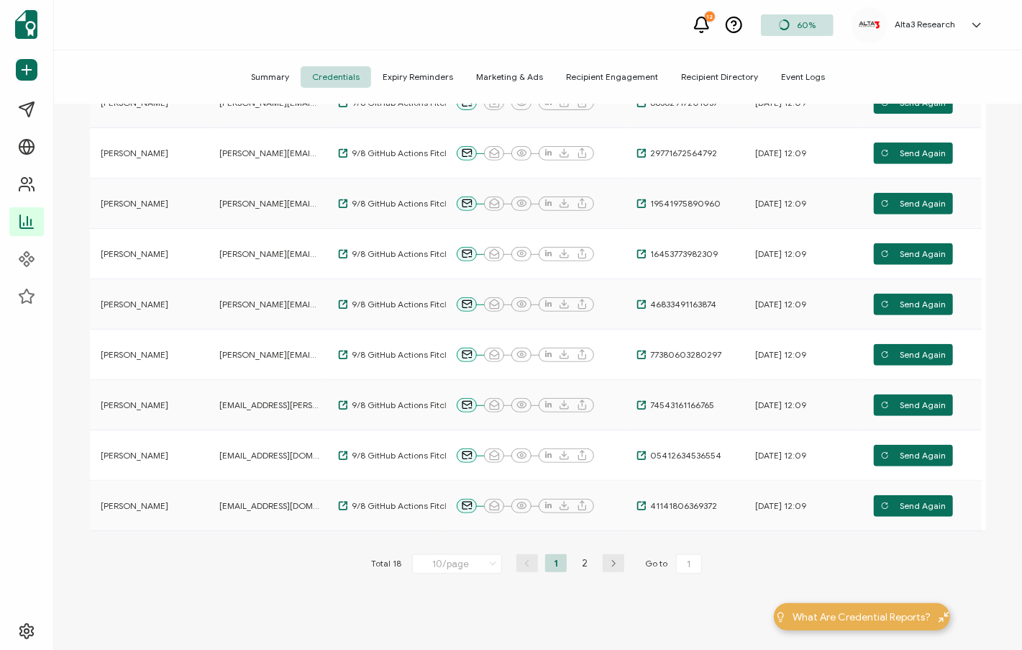
click at [606, 562] on icon "button" at bounding box center [614, 563] width 22 height 9
type input "2"
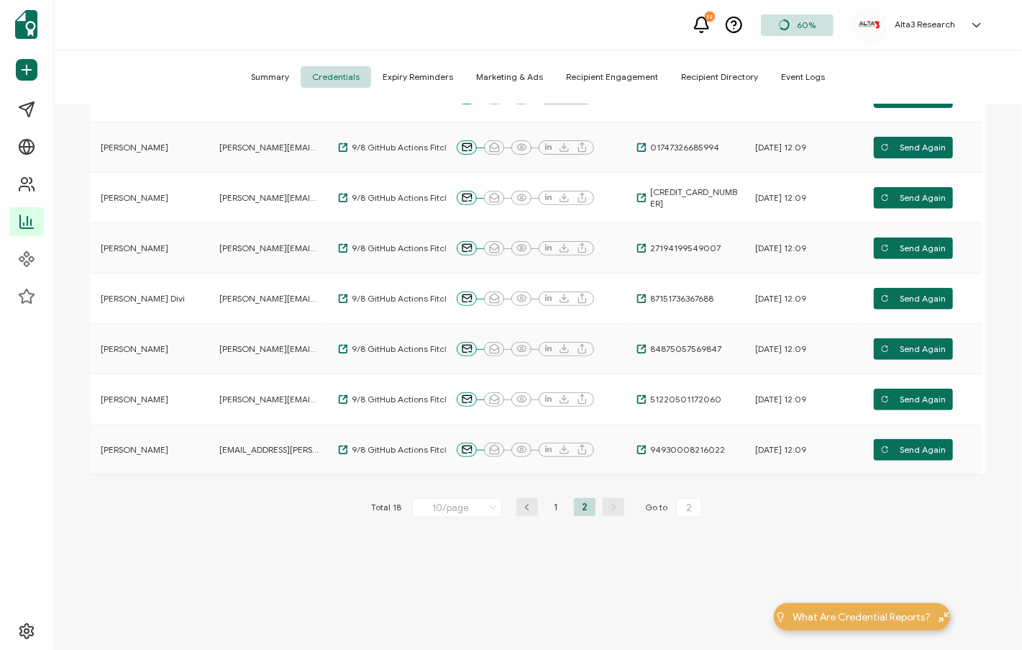
scroll to position [248, 0]
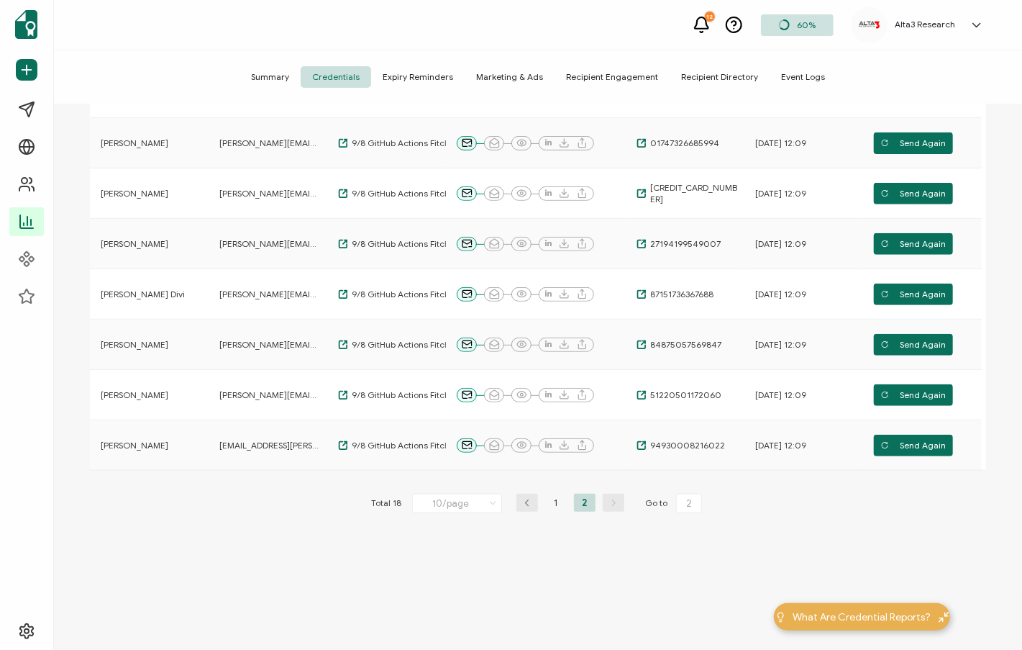
click at [490, 504] on icon at bounding box center [493, 504] width 14 height 16
click at [475, 562] on li "20/page" at bounding box center [460, 562] width 101 height 24
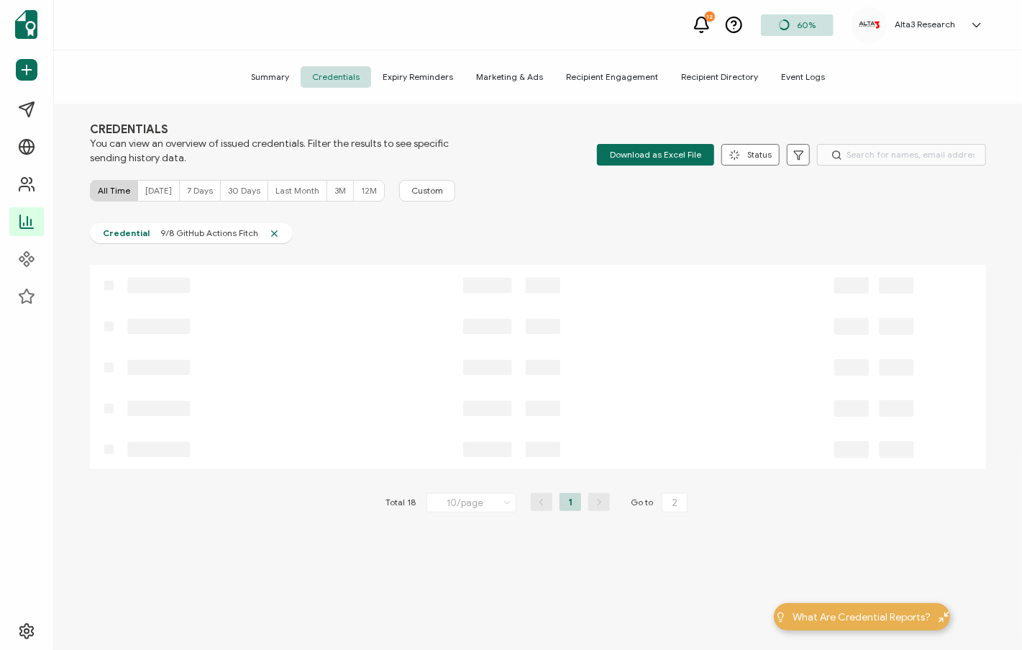
type input "20/page"
type input "1"
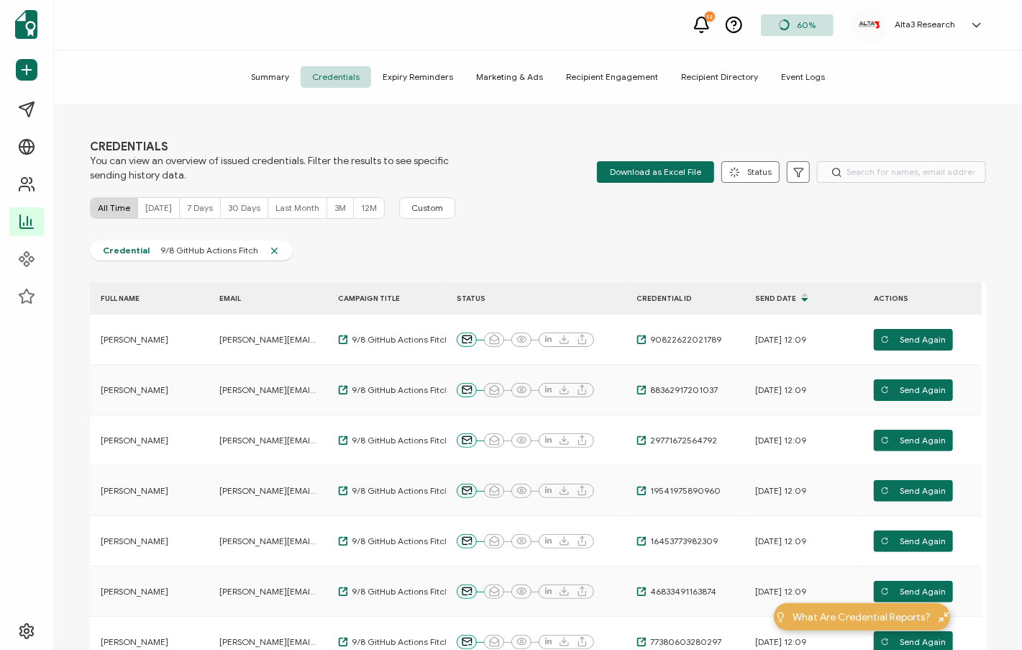
scroll to position [0, 0]
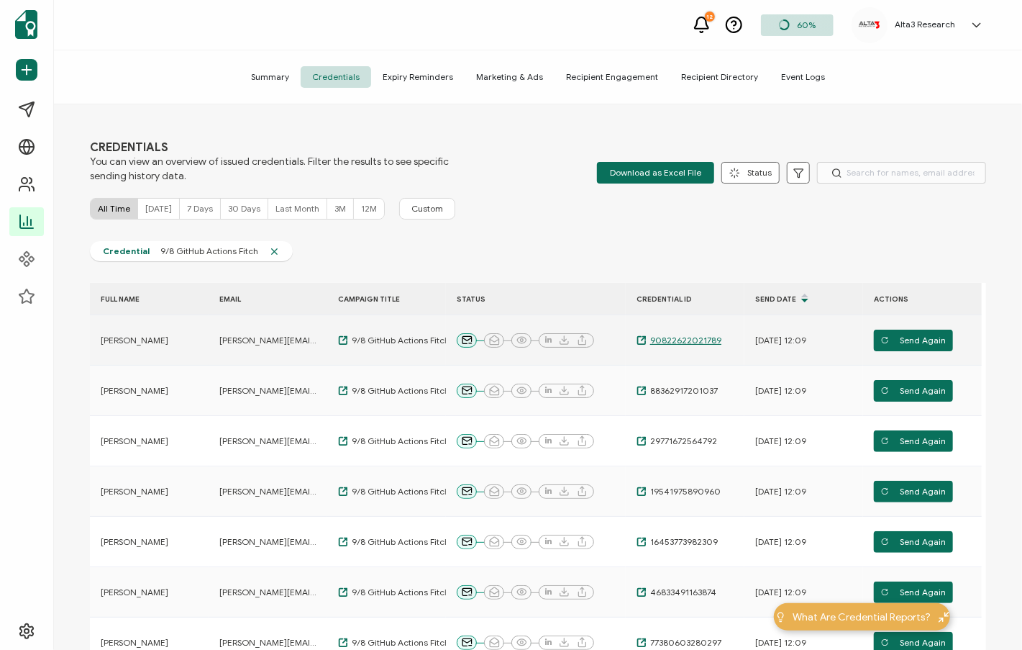
click at [696, 336] on span "90822622021789" at bounding box center [684, 341] width 75 height 12
click at [395, 340] on span "9/8 GitHub Actions Fitch" at bounding box center [398, 341] width 101 height 12
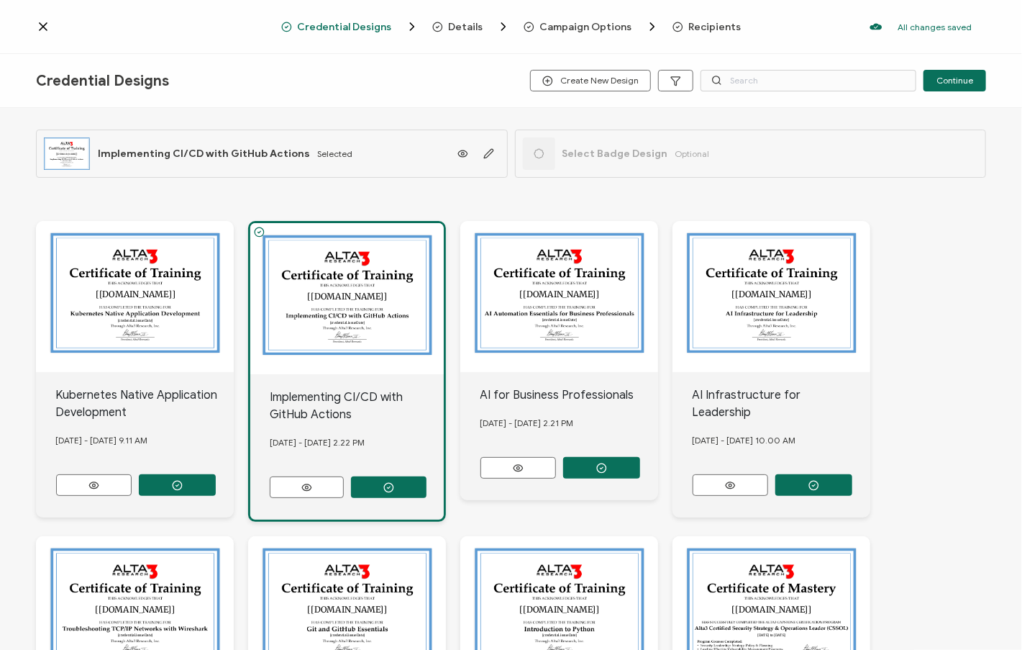
click at [45, 24] on icon at bounding box center [43, 26] width 7 height 7
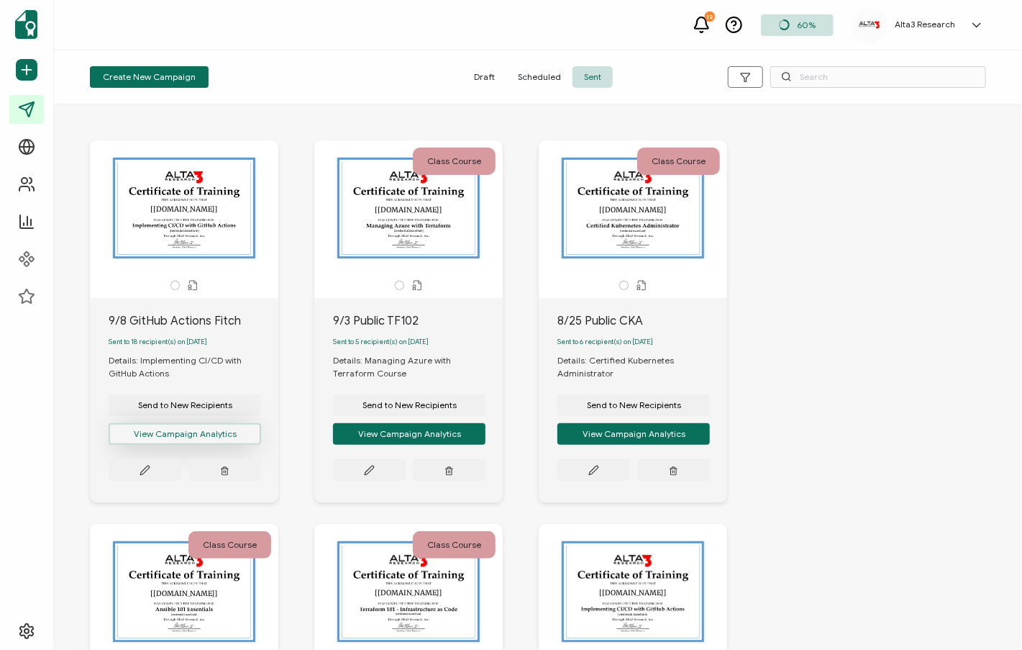
click at [176, 437] on button "View Campaign Analytics" at bounding box center [185, 434] width 153 height 22
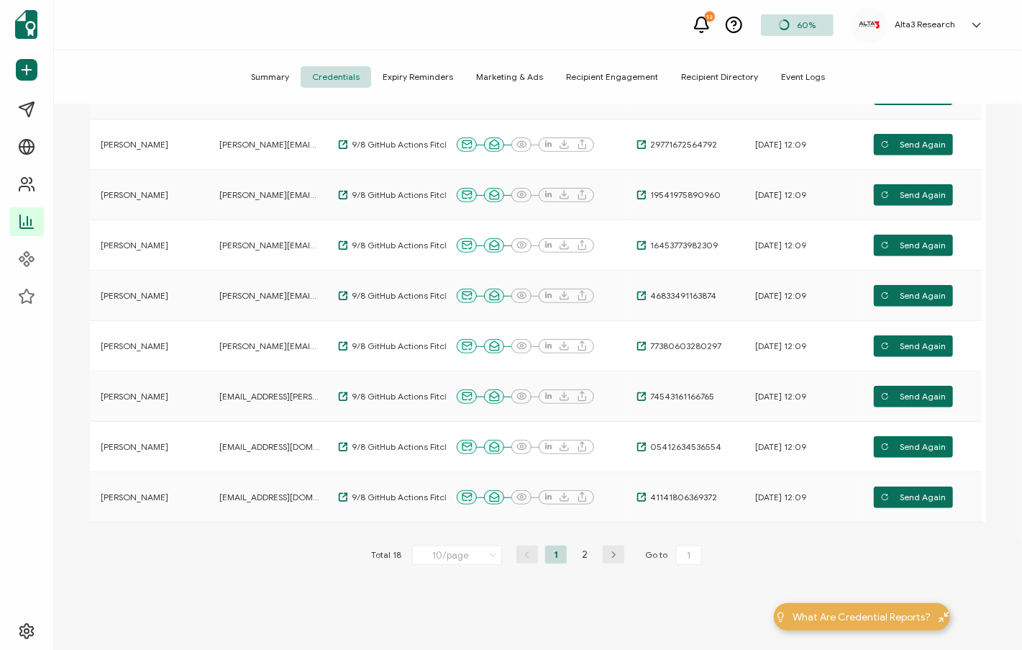
scroll to position [348, 0]
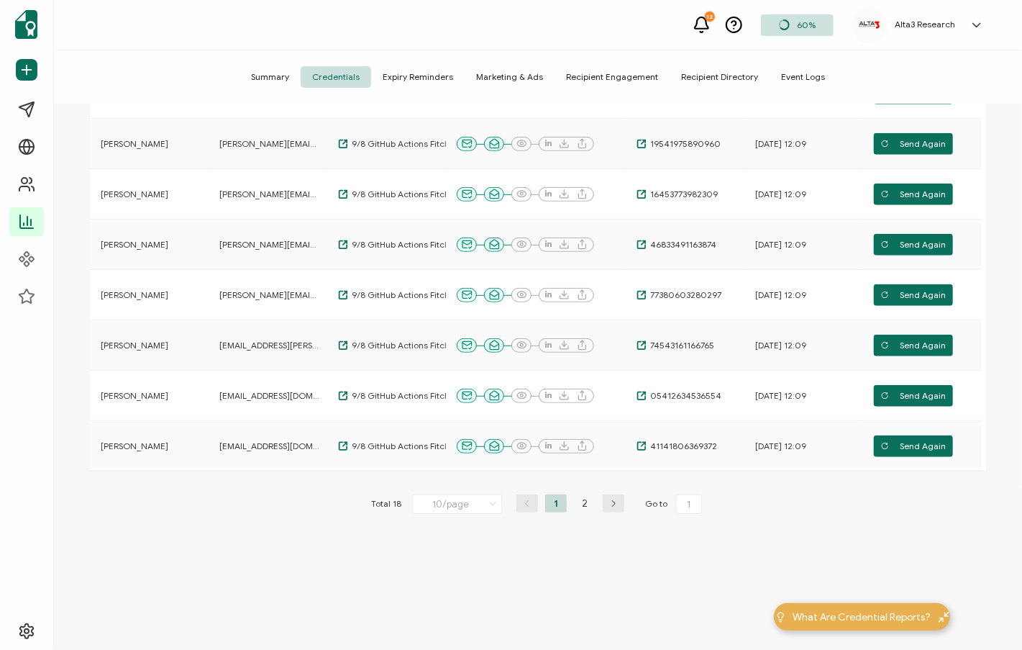
click at [490, 501] on icon at bounding box center [493, 504] width 14 height 16
click at [425, 560] on span "20/page" at bounding box center [443, 562] width 36 height 11
type input "20/page"
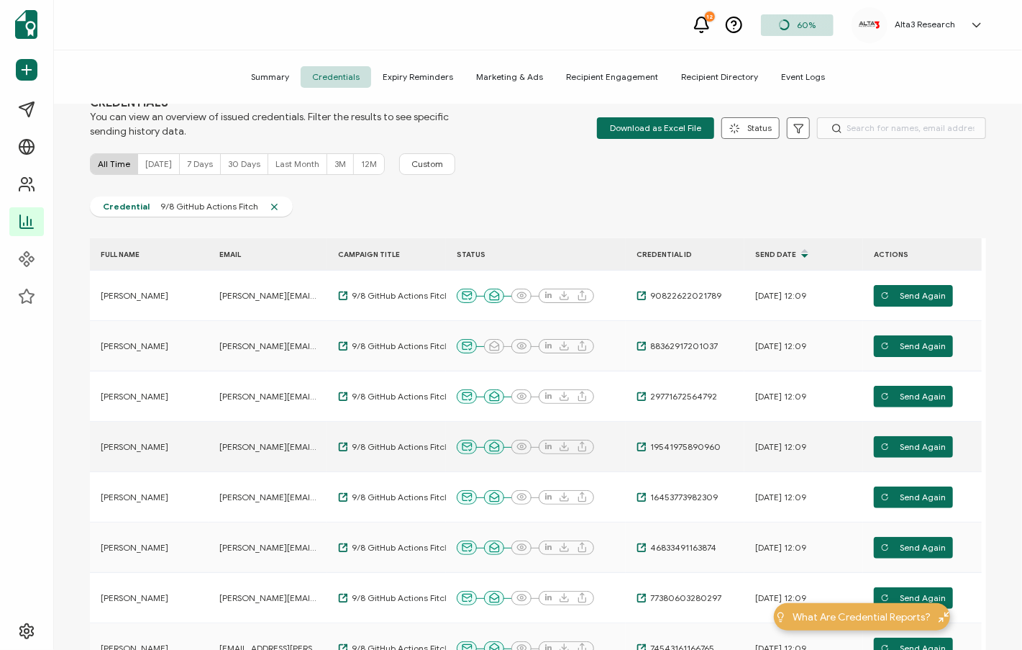
scroll to position [31, 0]
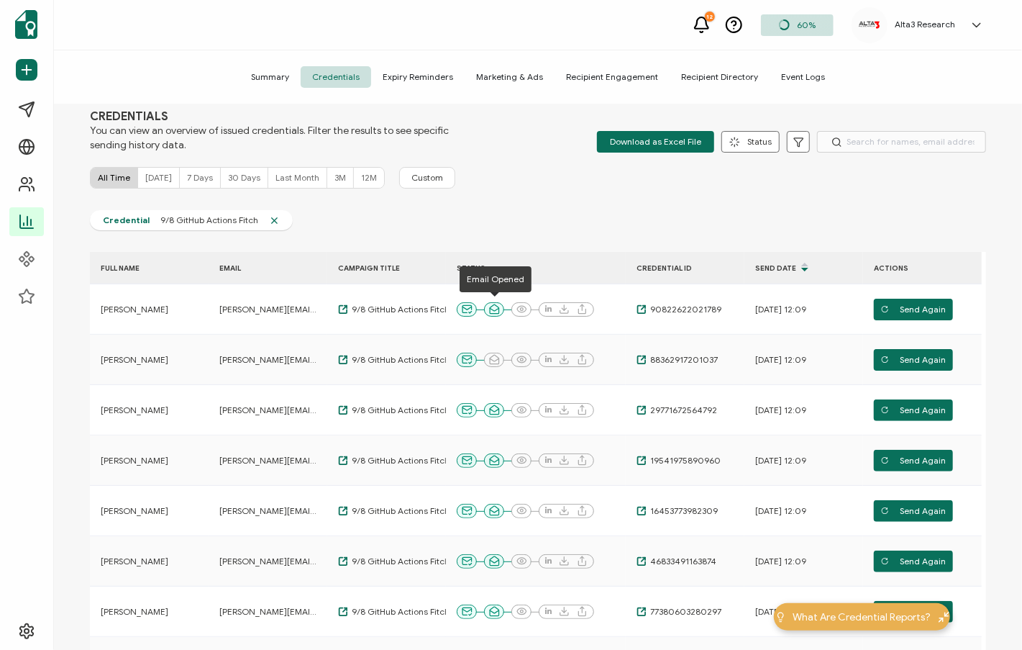
click at [422, 236] on div "Credential 9/8 GitHub Actions Fitch" at bounding box center [538, 223] width 896 height 27
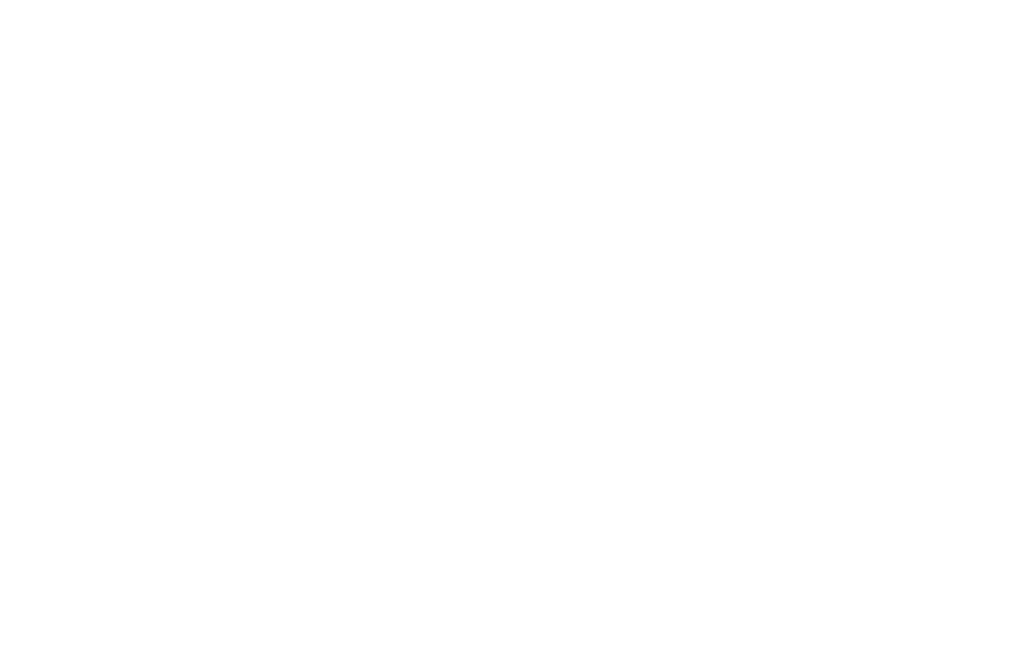
scroll to position [288, 0]
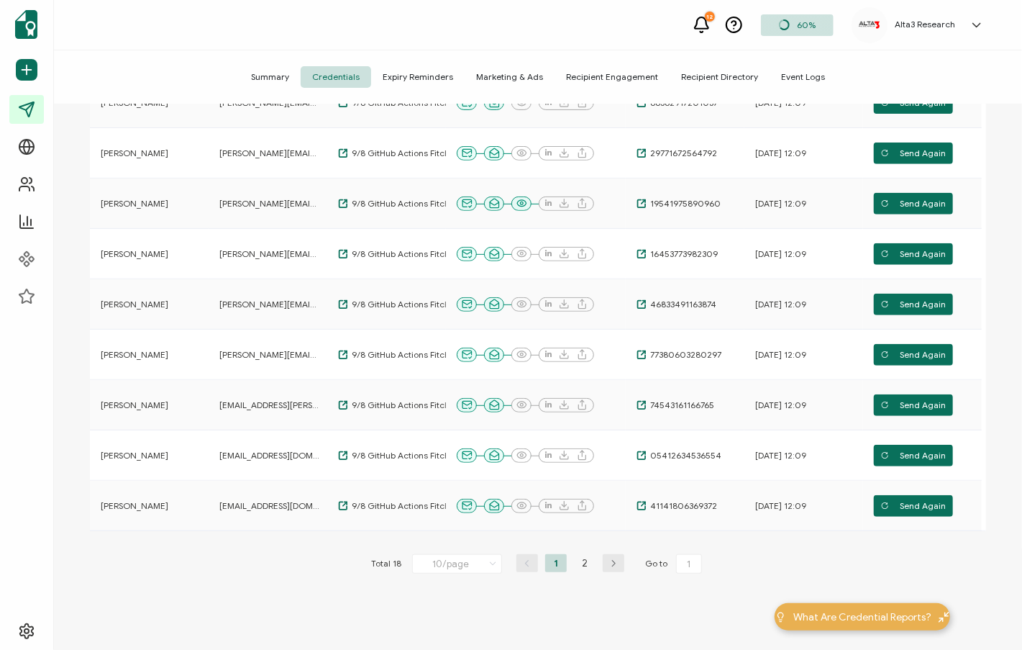
click at [488, 565] on icon at bounding box center [493, 564] width 14 height 16
click at [457, 480] on span "20/page" at bounding box center [443, 476] width 36 height 11
type input "20/page"
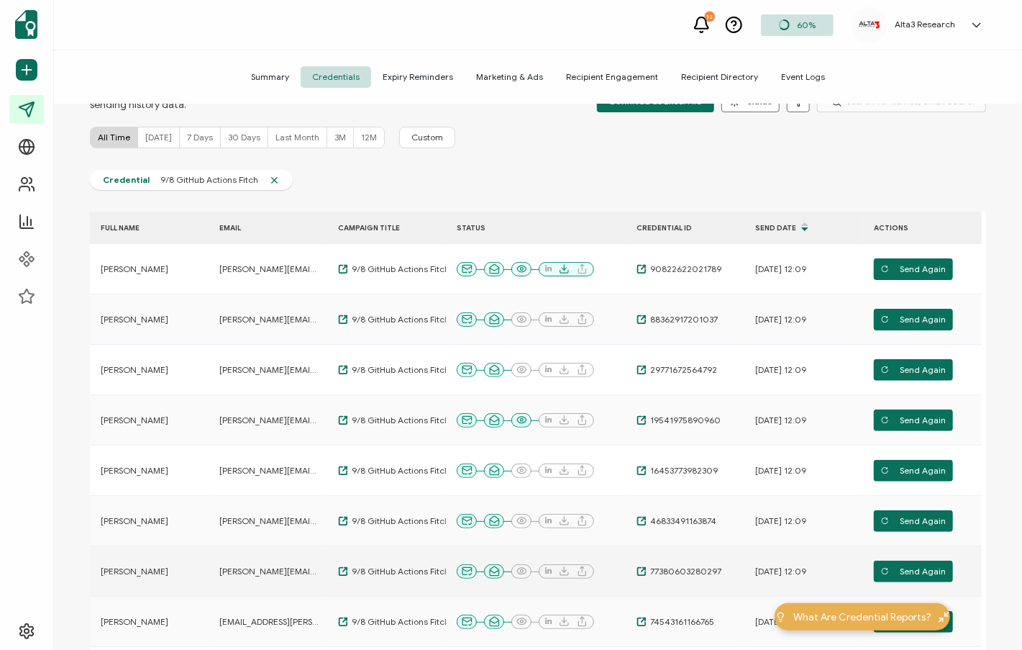
scroll to position [0, 0]
